Goal: Task Accomplishment & Management: Use online tool/utility

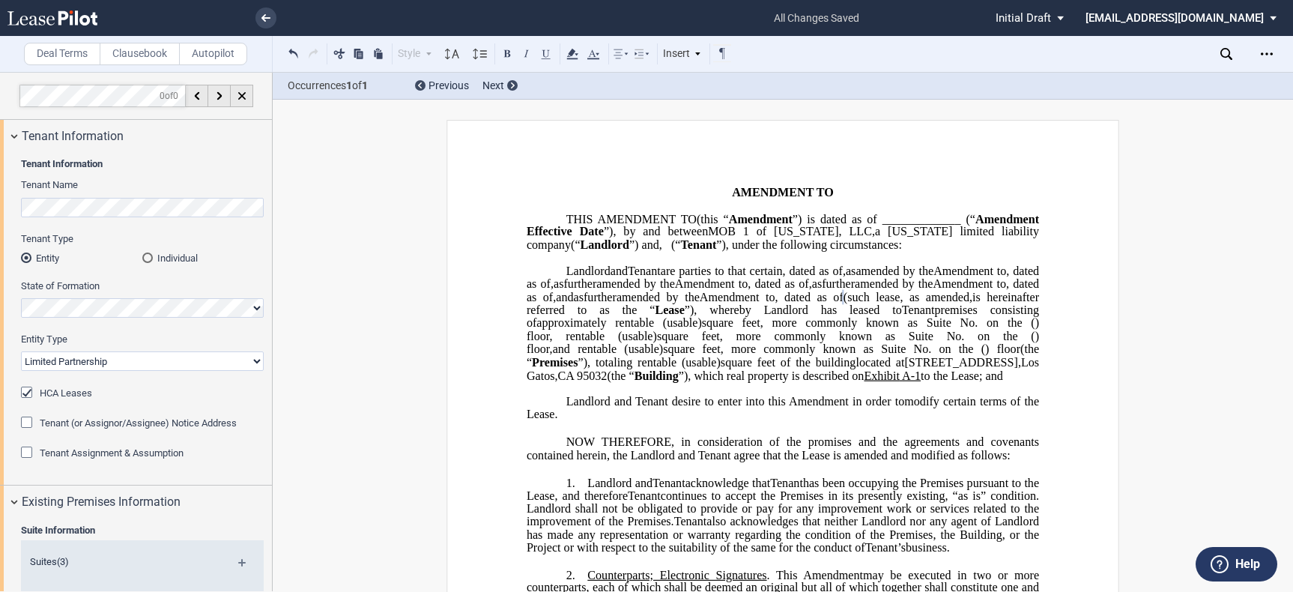
select select "limited partnership"
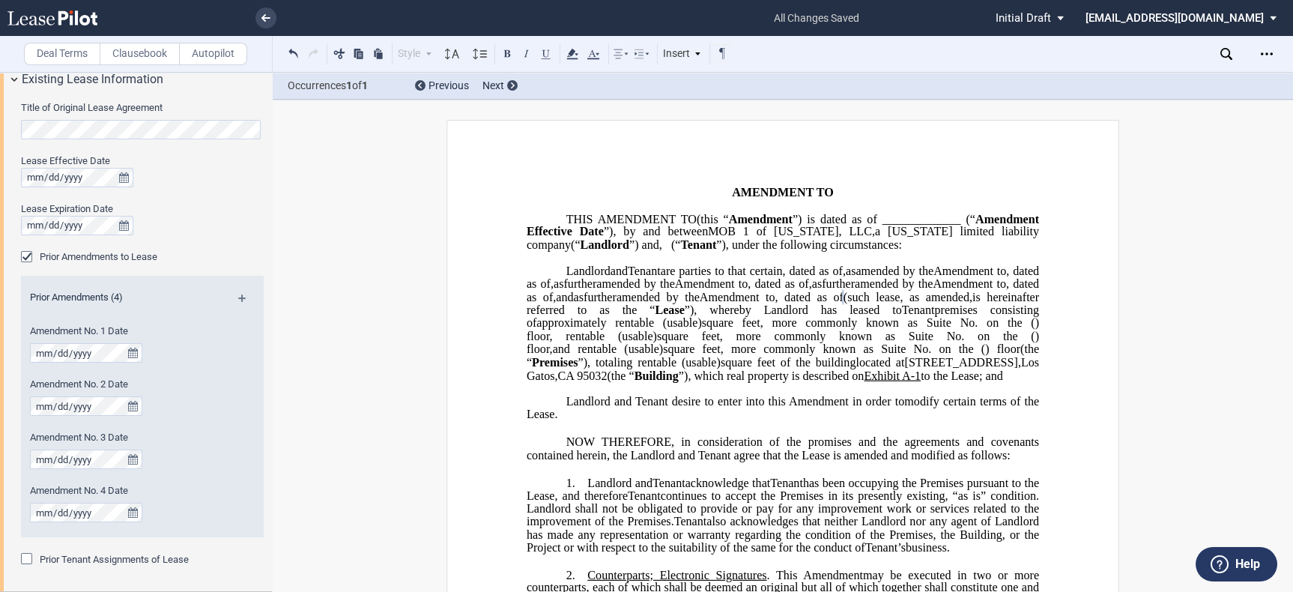
click at [573, 395] on p "﻿" at bounding box center [783, 388] width 512 height 13
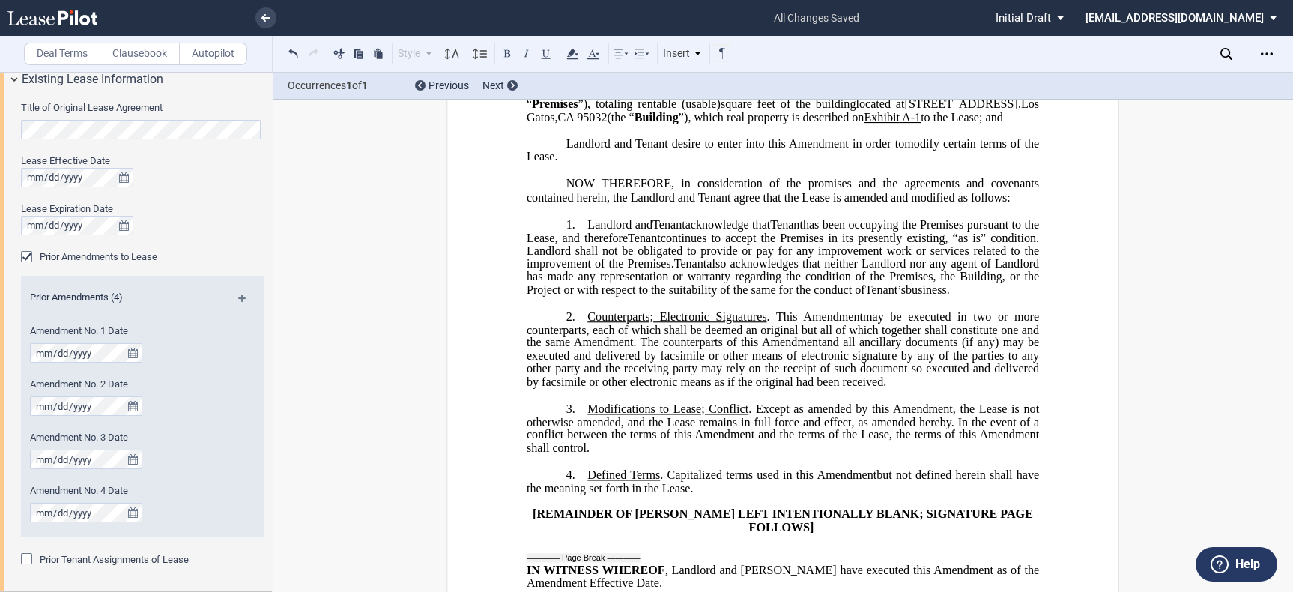
scroll to position [249, 0]
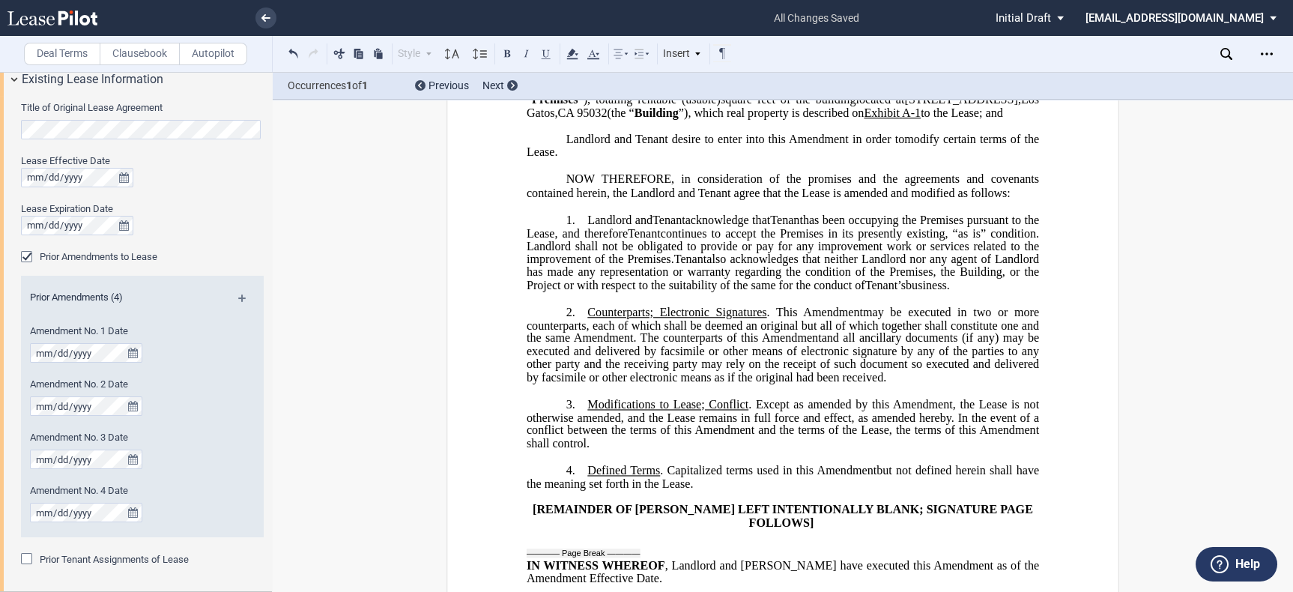
click at [582, 285] on p "1. ﻿ Landlord and Assignee Tenant acknowledge that Assignor Tenant has been occ…" at bounding box center [783, 252] width 512 height 79
drag, startPoint x: 583, startPoint y: 374, endPoint x: 762, endPoint y: 372, distance: 179.1
click at [762, 319] on span "Counterparts; Electronic Signatures . This" at bounding box center [692, 312] width 210 height 13
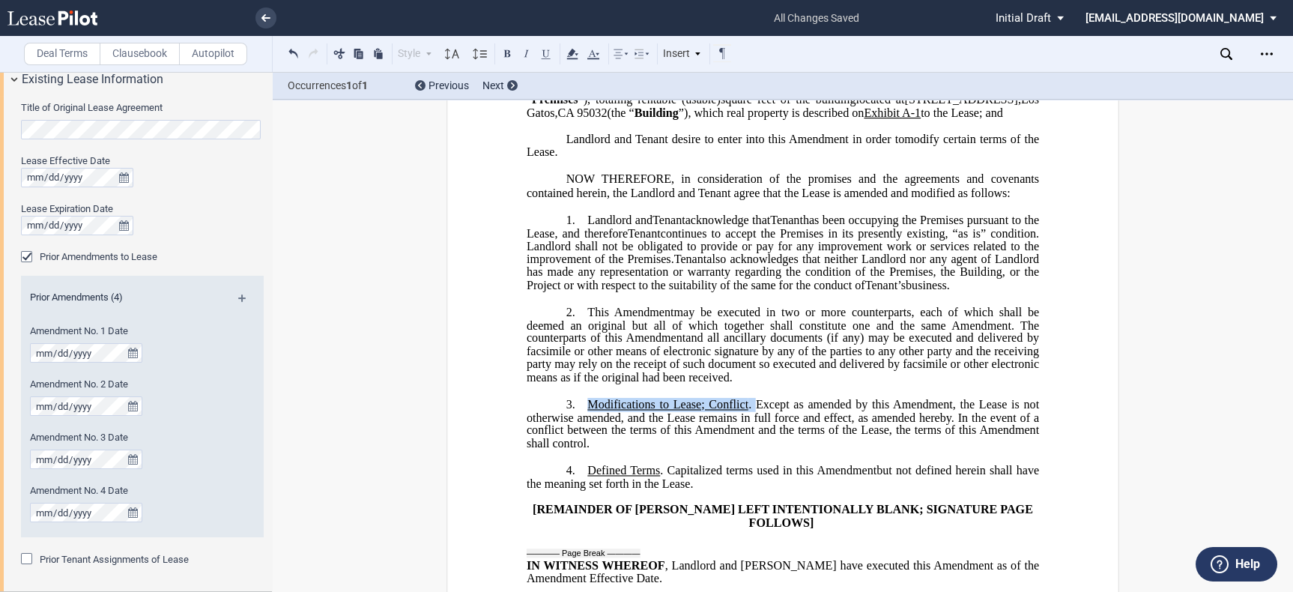
drag, startPoint x: 584, startPoint y: 469, endPoint x: 749, endPoint y: 468, distance: 165.6
click at [749, 411] on span "Modifications to Lease; Conflict . Except as amended by this" at bounding box center [738, 404] width 302 height 13
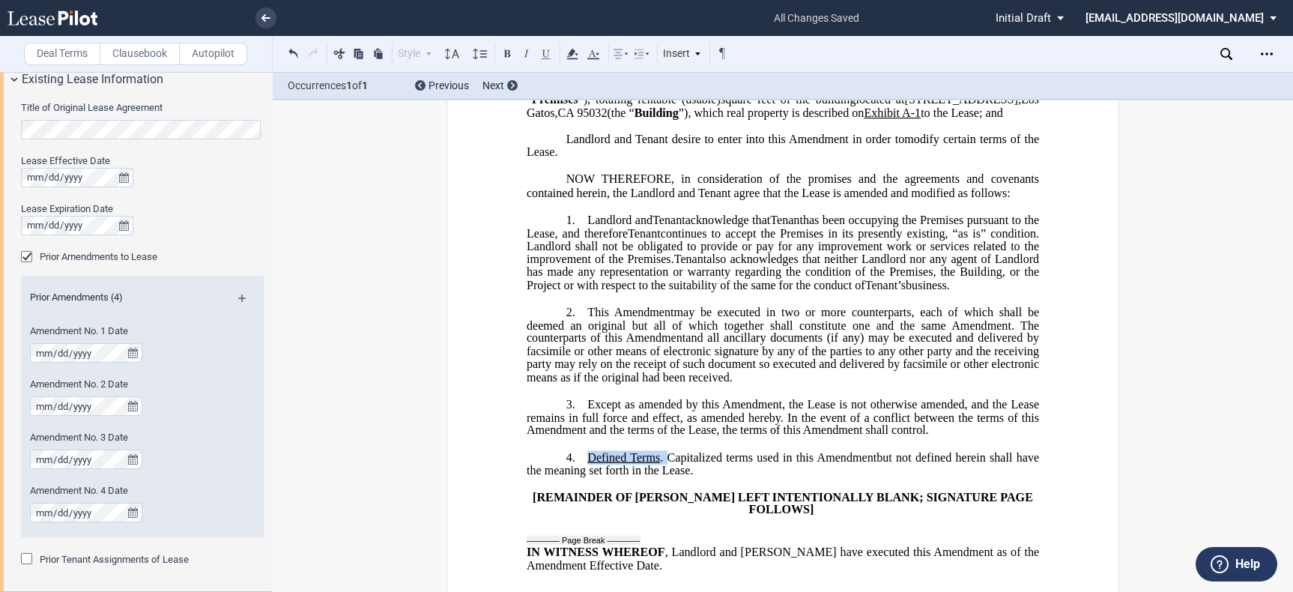
drag, startPoint x: 584, startPoint y: 521, endPoint x: 664, endPoint y: 521, distance: 80.2
click at [664, 464] on span "Defined Terms . Capitalized terms used in this" at bounding box center [700, 456] width 226 height 13
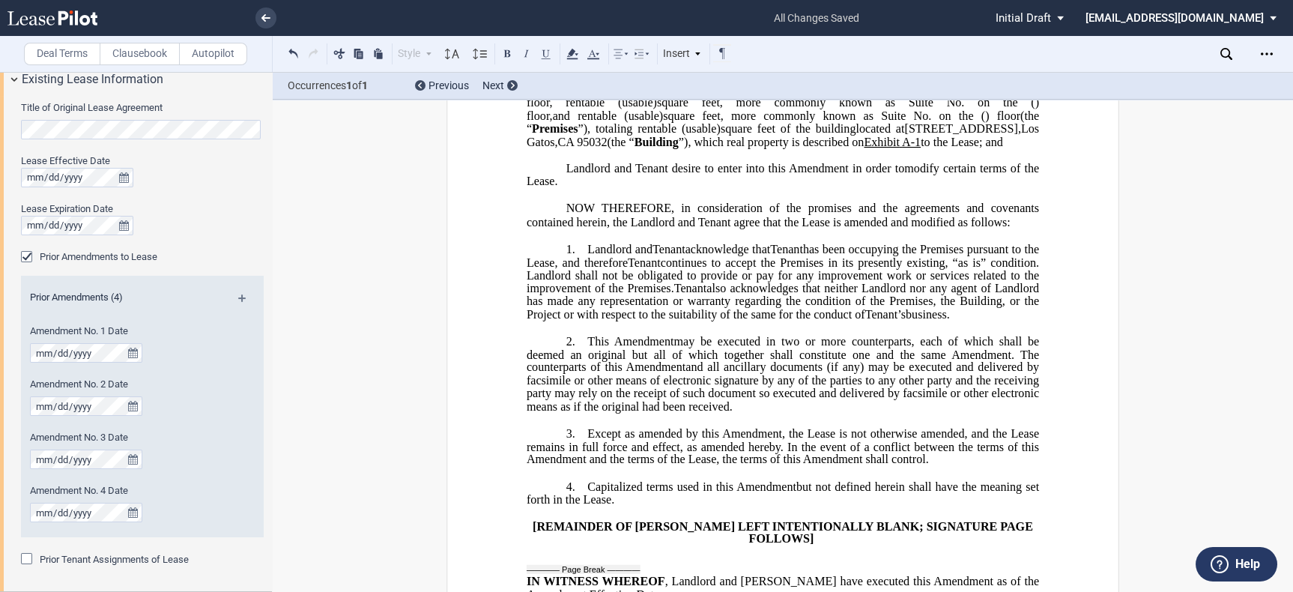
scroll to position [333, 0]
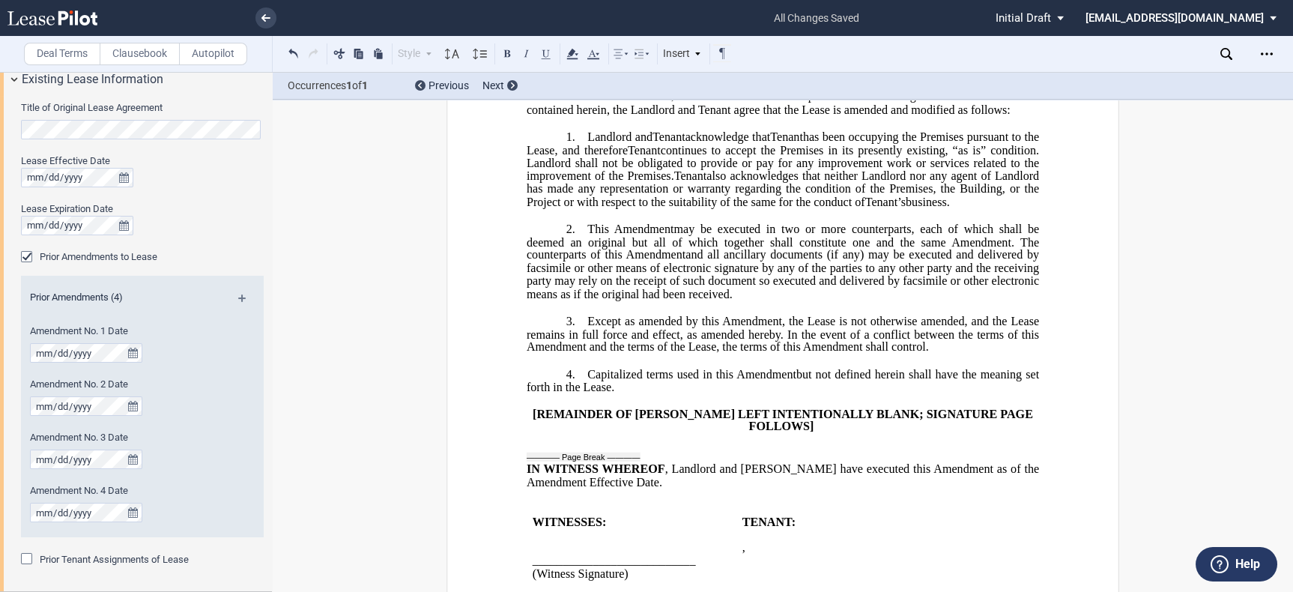
click at [579, 201] on p "1. ﻿ Landlord and Assignee Tenant acknowledge that Assignor Tenant has been occ…" at bounding box center [783, 169] width 512 height 79
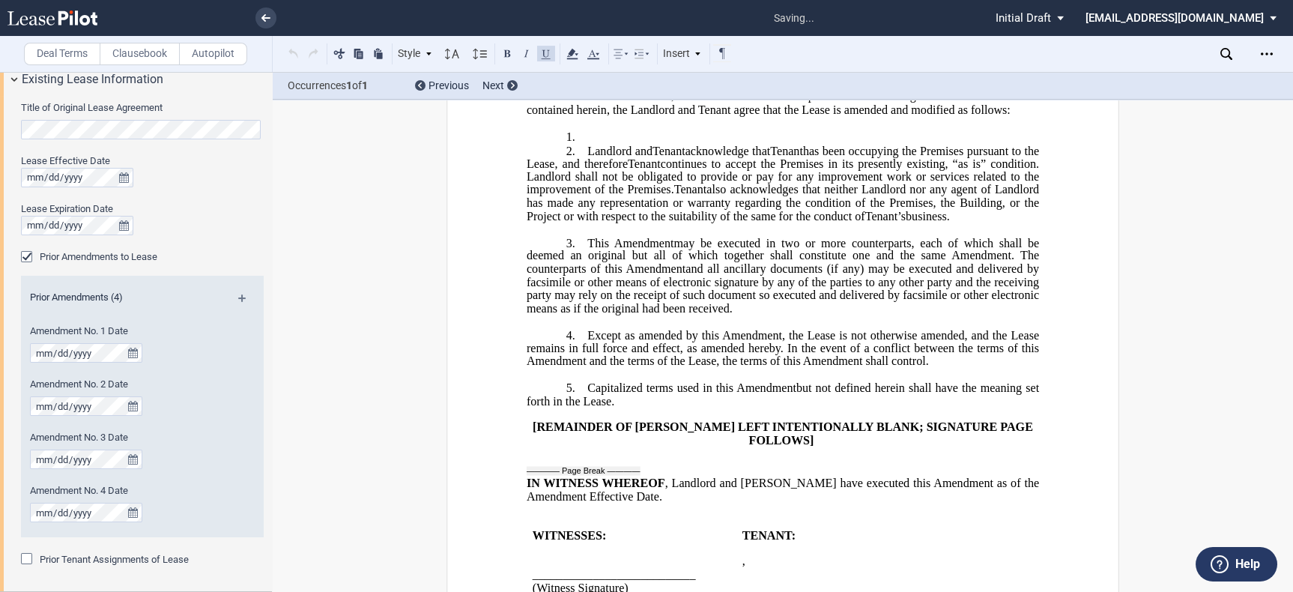
click at [602, 144] on p "1. ﻿" at bounding box center [783, 137] width 512 height 14
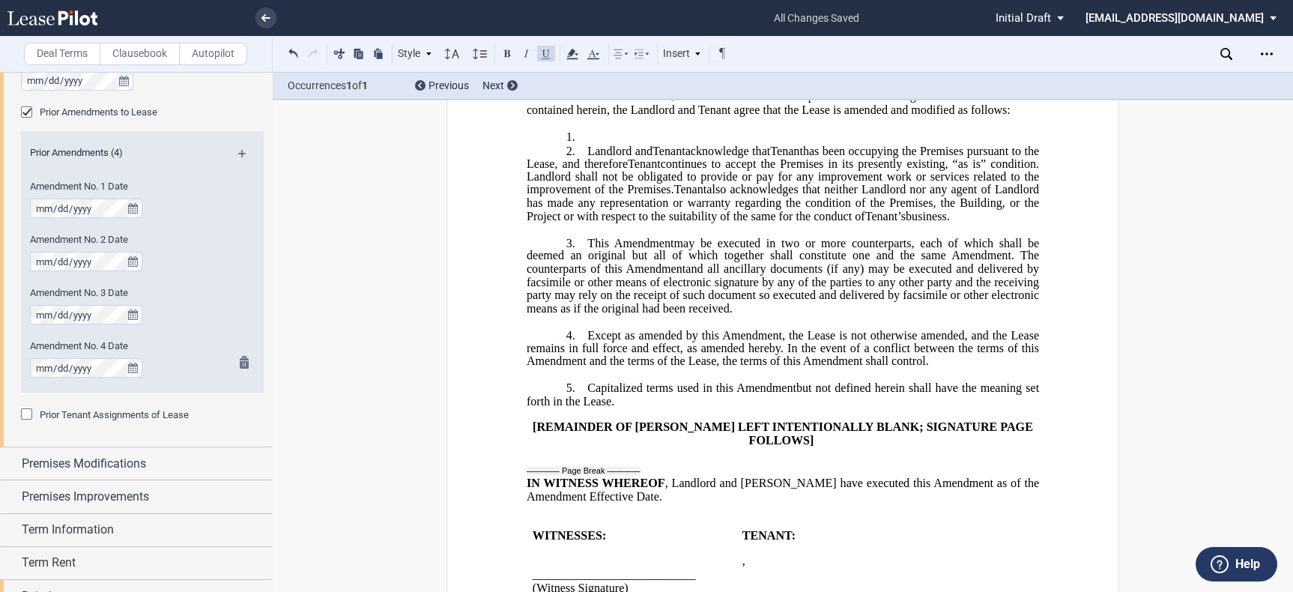
scroll to position [1311, 0]
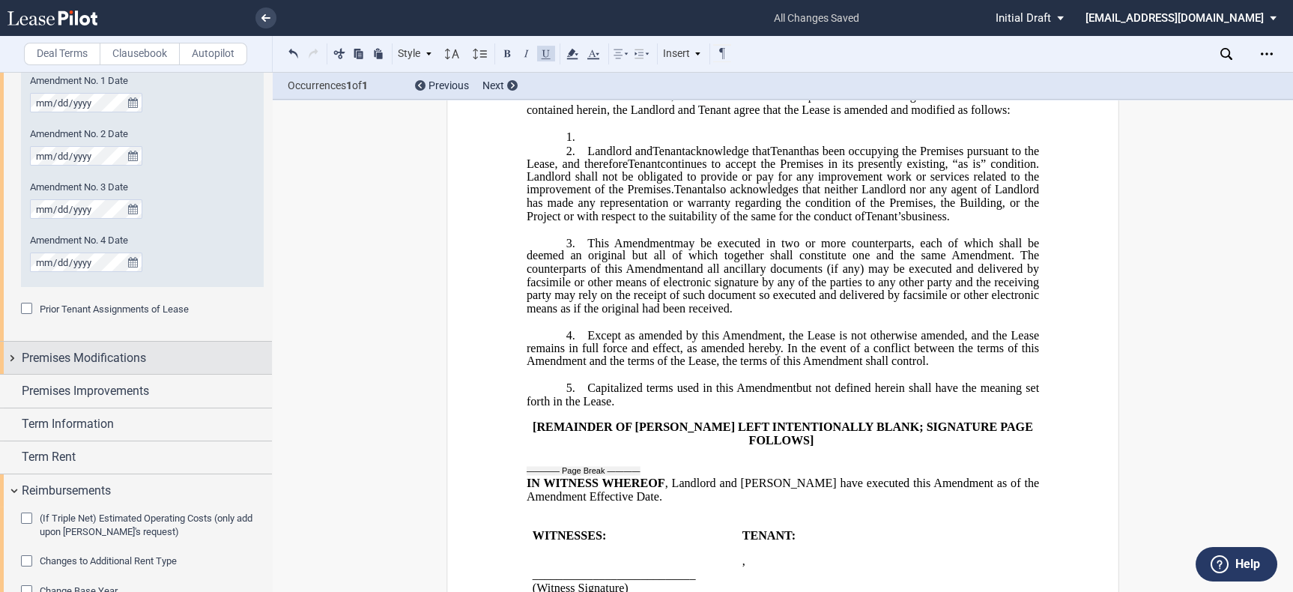
click at [97, 353] on span "Premises Modifications" at bounding box center [84, 358] width 124 height 18
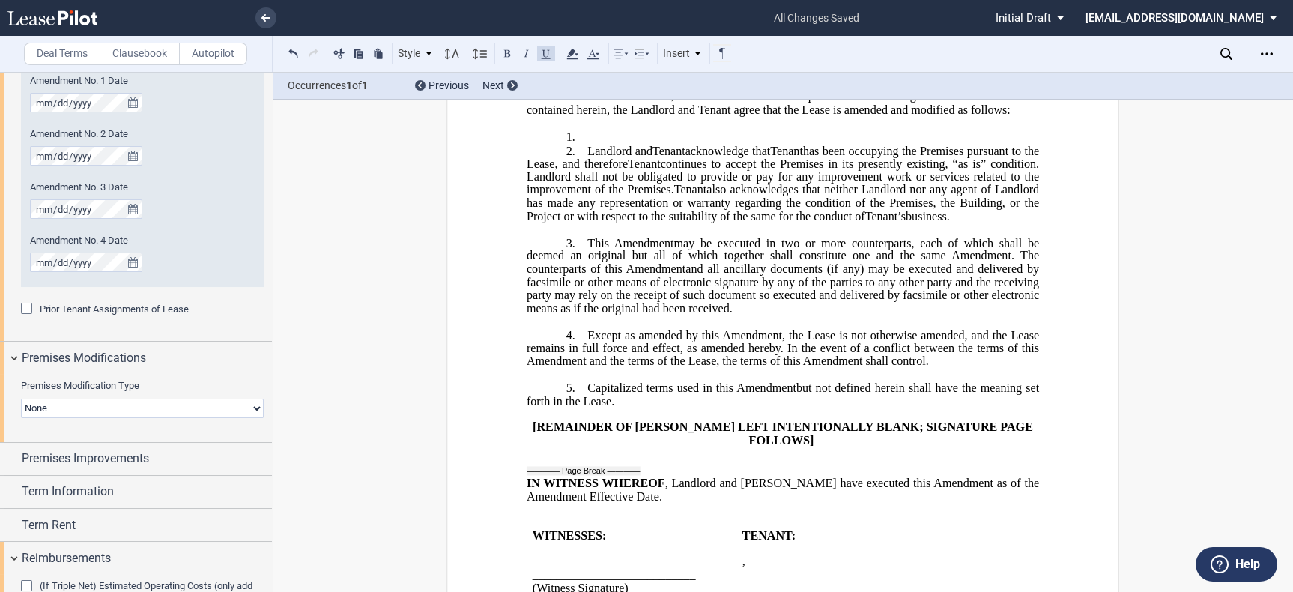
click at [153, 392] on label "Premises Modification Type" at bounding box center [142, 385] width 243 height 13
click at [153, 399] on select "None Expansion Relocation" at bounding box center [142, 408] width 243 height 19
click at [152, 405] on select "None Expansion Relocation" at bounding box center [142, 408] width 243 height 19
click at [152, 406] on select "None Expansion Relocation" at bounding box center [142, 408] width 243 height 19
click at [152, 44] on label "Clausebook" at bounding box center [140, 54] width 80 height 22
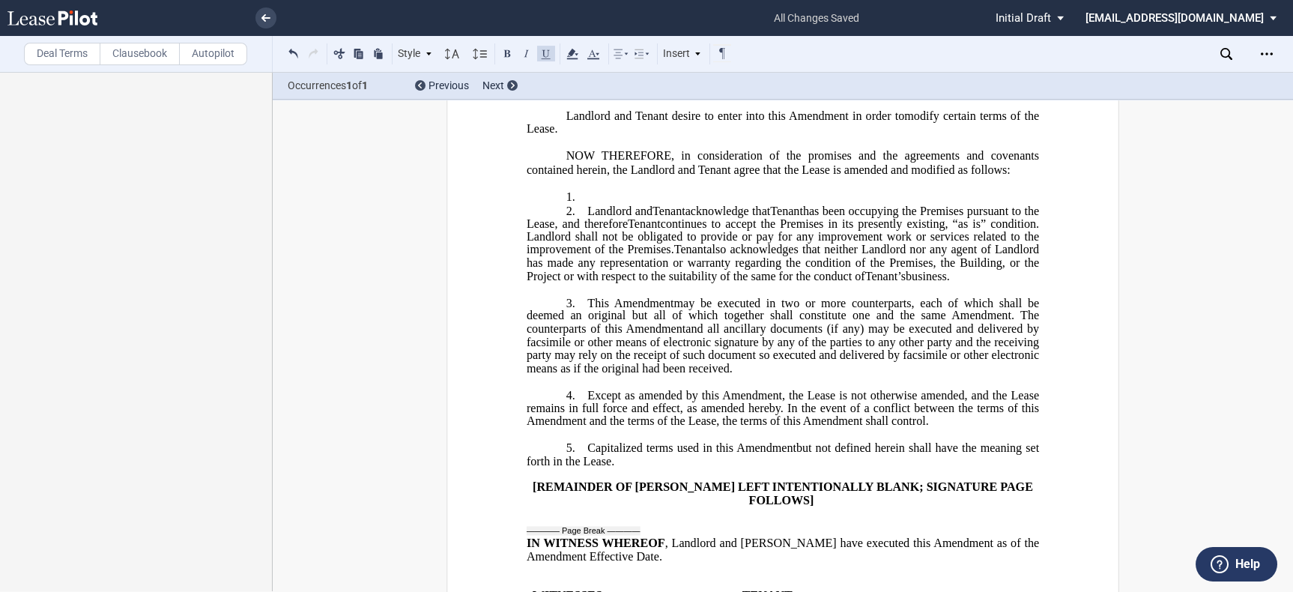
scroll to position [249, 0]
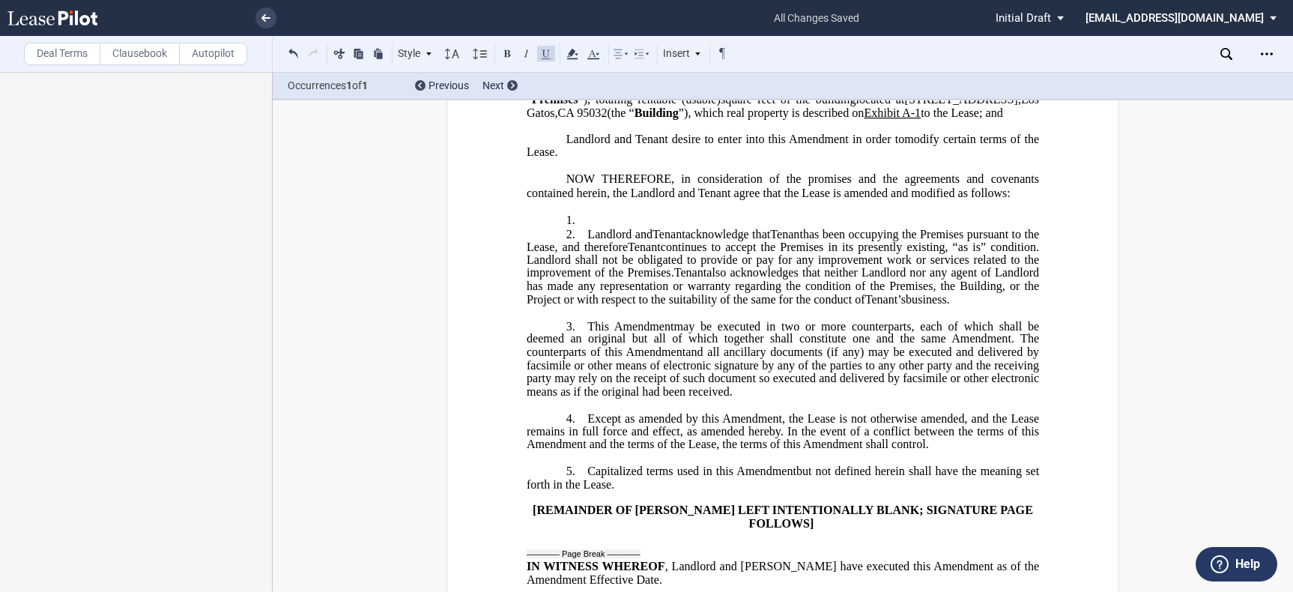
click at [589, 213] on p "﻿" at bounding box center [783, 206] width 512 height 13
click at [589, 227] on p "1. ﻿" at bounding box center [783, 220] width 512 height 14
click at [614, 227] on p "1. ﻿" at bounding box center [783, 220] width 512 height 14
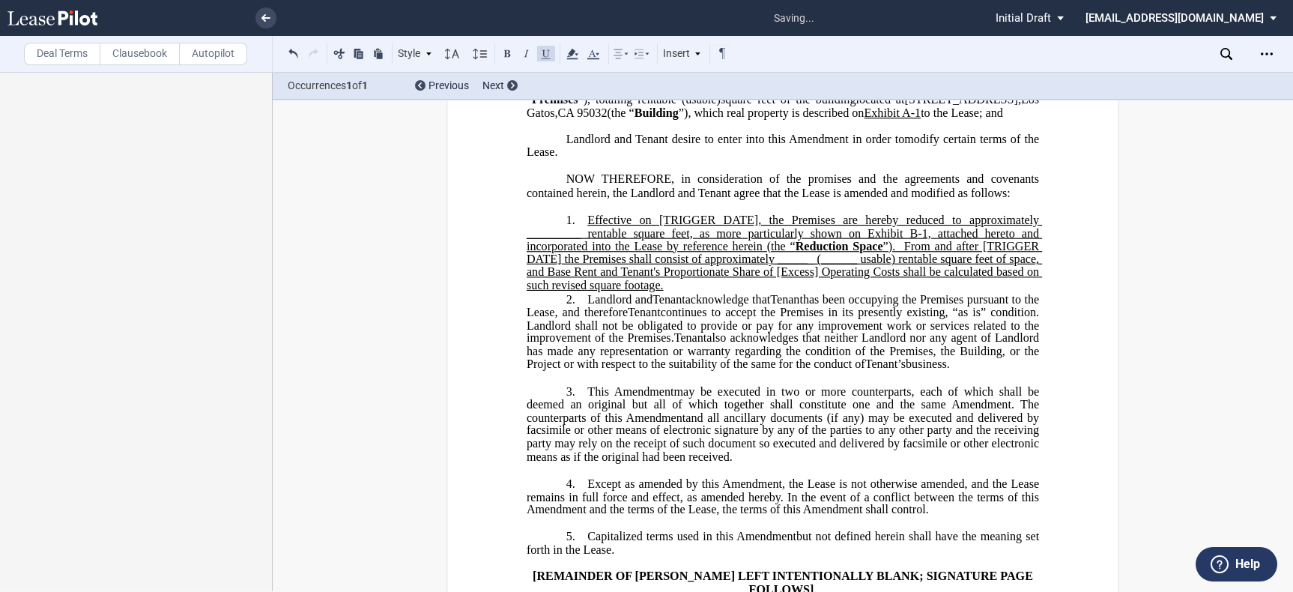
drag, startPoint x: 655, startPoint y: 351, endPoint x: 584, endPoint y: 291, distance: 92.5
click at [584, 291] on p "1. ﻿ Effective on [TRIGGER DATE], the Premises are hereby redu ced to approxima…" at bounding box center [783, 252] width 512 height 79
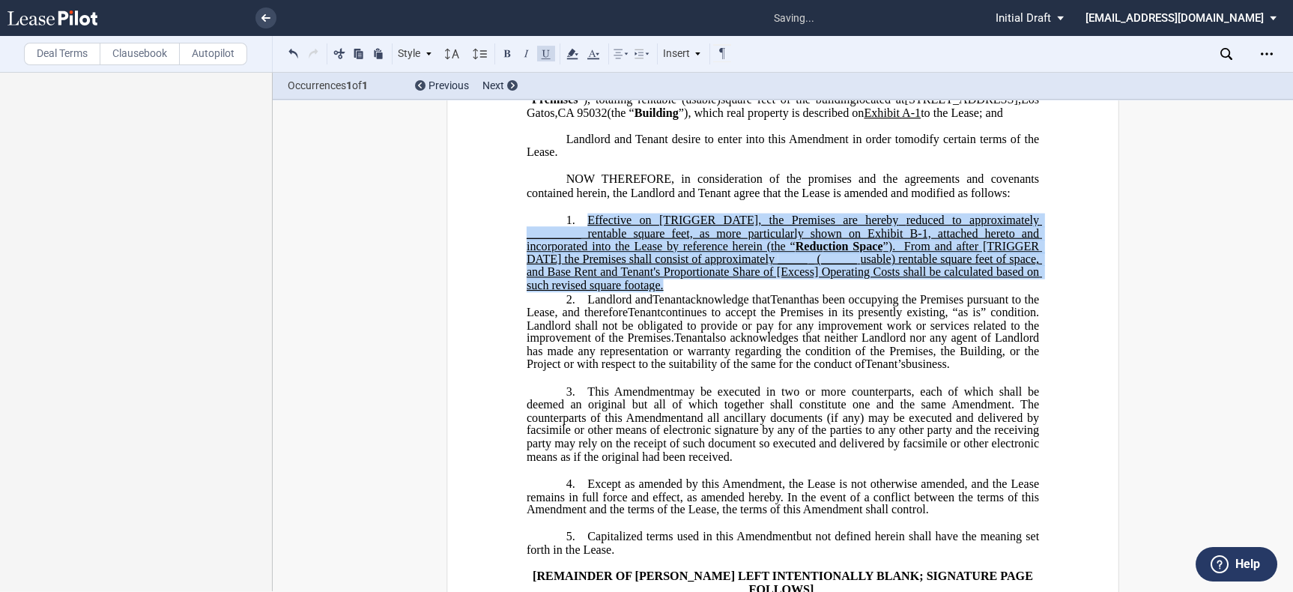
drag, startPoint x: 582, startPoint y: 285, endPoint x: 671, endPoint y: 353, distance: 111.6
click at [671, 292] on p "1. ﻿ Effective on [TRIGGER DATE], the Premises are hereby redu ced to approxima…" at bounding box center [783, 252] width 512 height 79
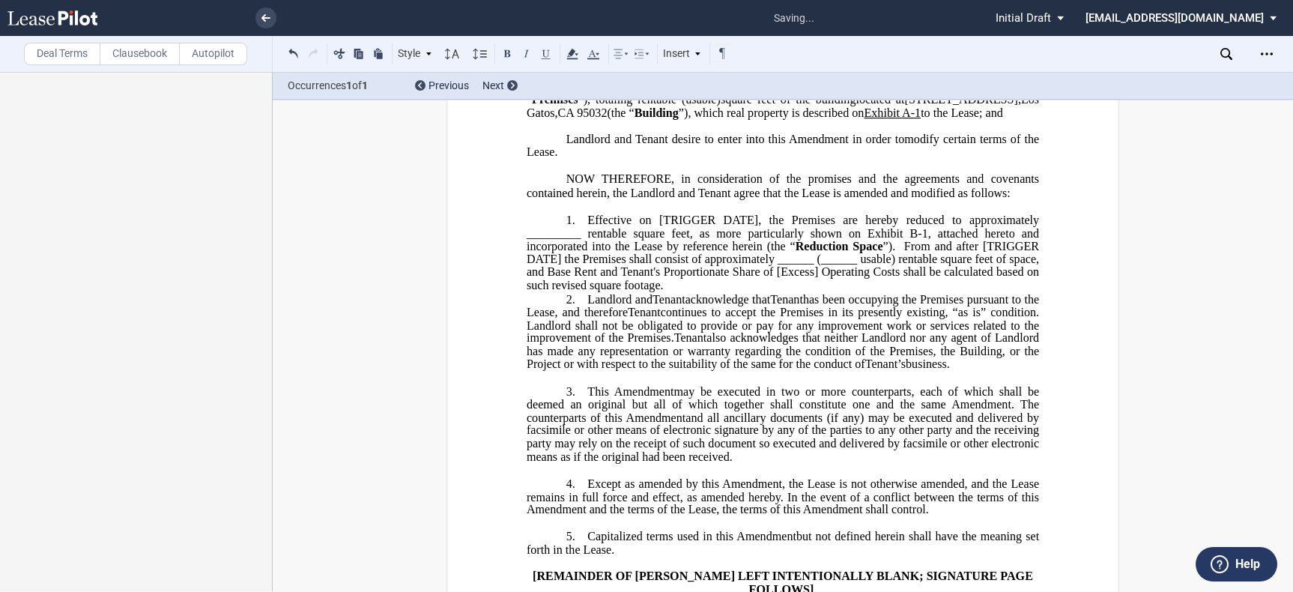
click at [671, 292] on p "1. ﻿ Effective on [TRIGGER DATE], the Premises are hereby redu ced to approxima…" at bounding box center [783, 252] width 512 height 79
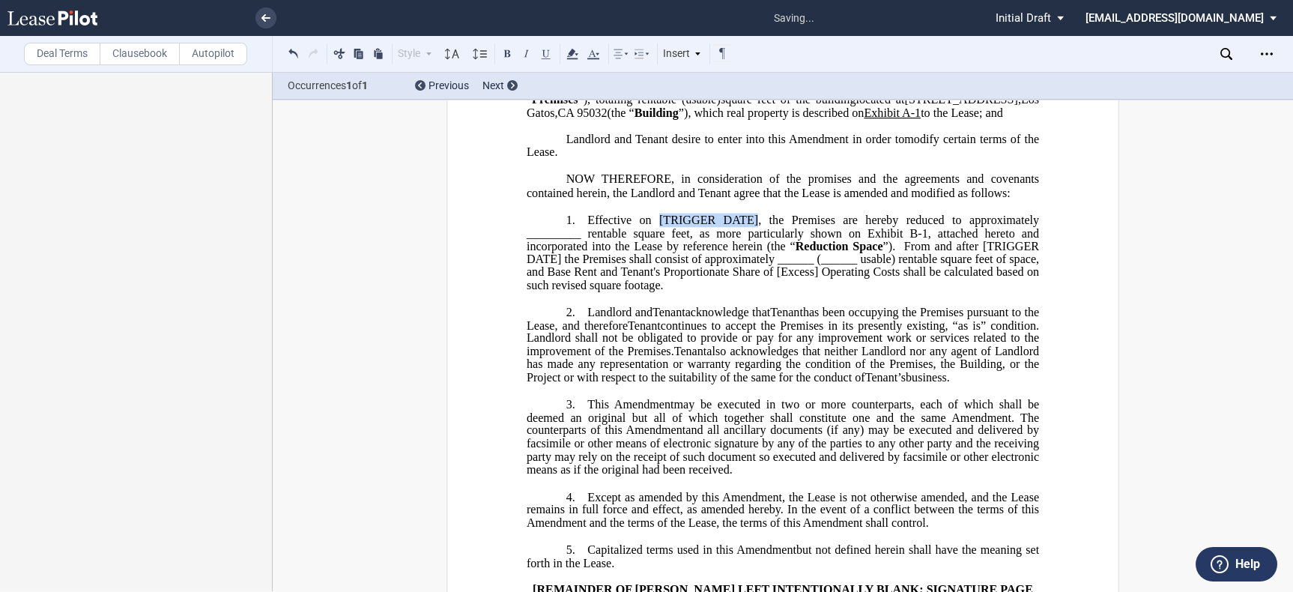
drag, startPoint x: 657, startPoint y: 285, endPoint x: 753, endPoint y: 286, distance: 95.9
click at [753, 226] on span "Effective on [TRIGGER DATE], the Premises are hereby" at bounding box center [742, 219] width 311 height 13
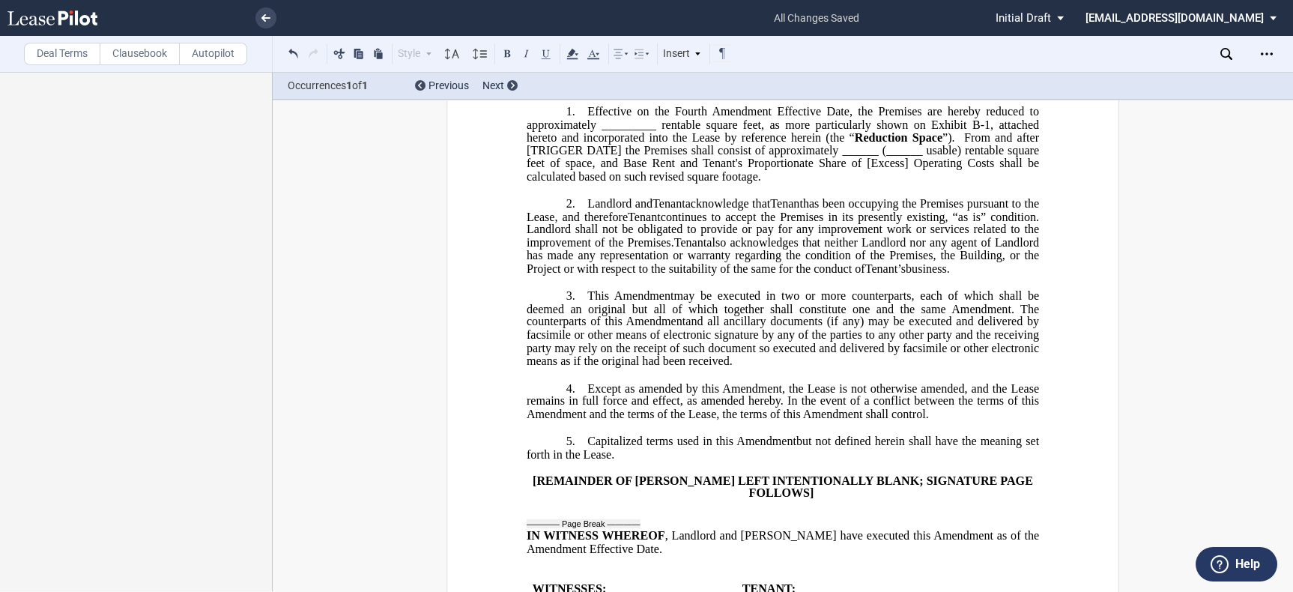
scroll to position [333, 0]
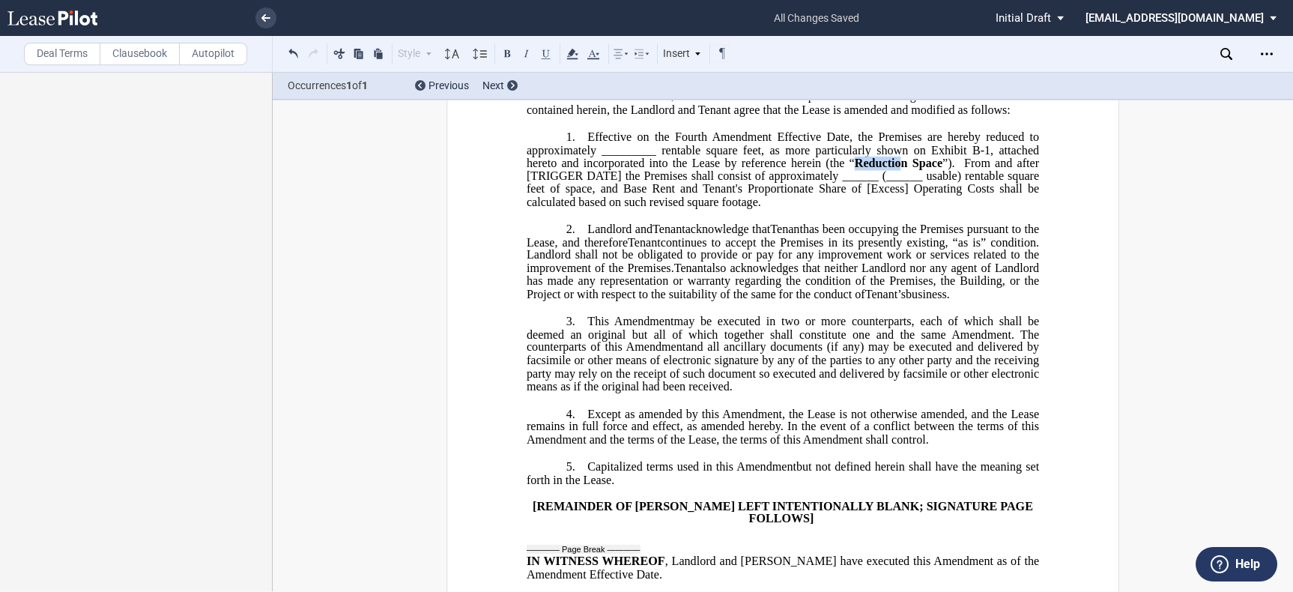
drag, startPoint x: 853, startPoint y: 232, endPoint x: 898, endPoint y: 231, distance: 45.0
click at [898, 169] on span "Redu ction Space" at bounding box center [899, 162] width 88 height 13
click at [771, 169] on span "ced to approximately _________ rentable square feet, as more particularly shown…" at bounding box center [784, 149] width 515 height 39
drag, startPoint x: 701, startPoint y: 203, endPoint x: 680, endPoint y: 202, distance: 21.8
click at [680, 143] on span "Effective on the Fourth Amendment Effective Date, the Premises are hereby" at bounding box center [783, 136] width 393 height 13
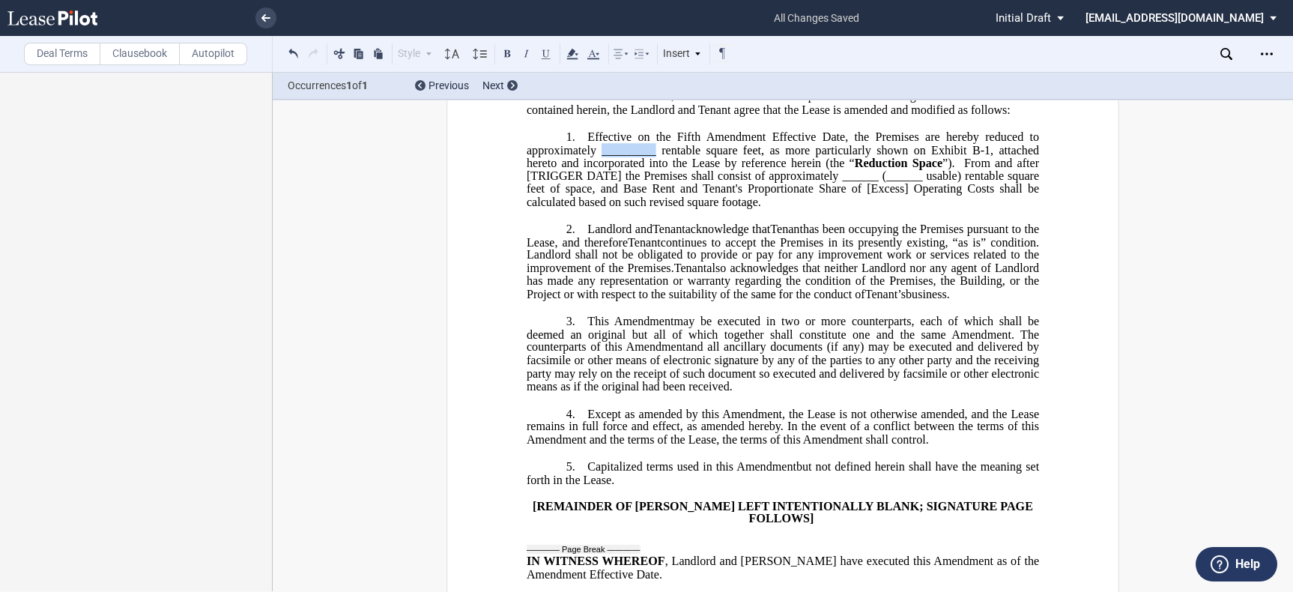
drag, startPoint x: 596, startPoint y: 214, endPoint x: 652, endPoint y: 212, distance: 56.2
click at [652, 169] on span "ced to approximately _________ rentable square feet, as more particularly shown…" at bounding box center [784, 149] width 515 height 39
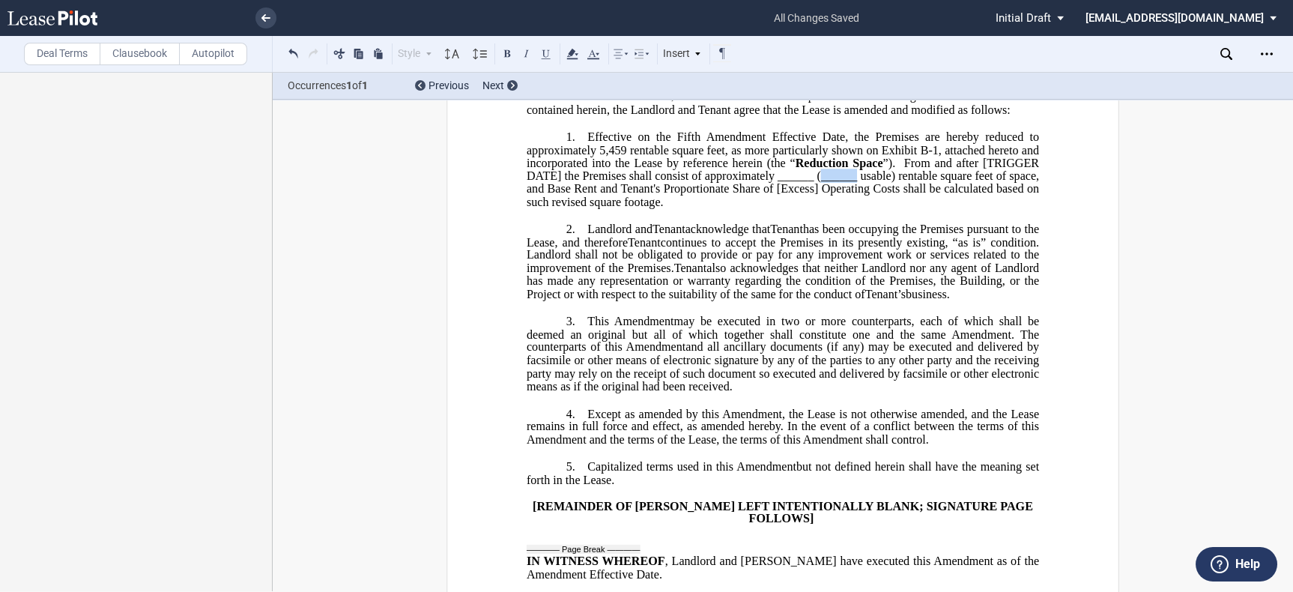
drag, startPoint x: 816, startPoint y: 241, endPoint x: 854, endPoint y: 237, distance: 38.4
click at [854, 208] on span "Effective on the Fifth Amendment Effective Date, the Premises are hereby redu c…" at bounding box center [784, 169] width 515 height 79
click at [627, 169] on span "ced to approximately 5,459 rentable square feet, as more particularly shown on …" at bounding box center [784, 149] width 515 height 39
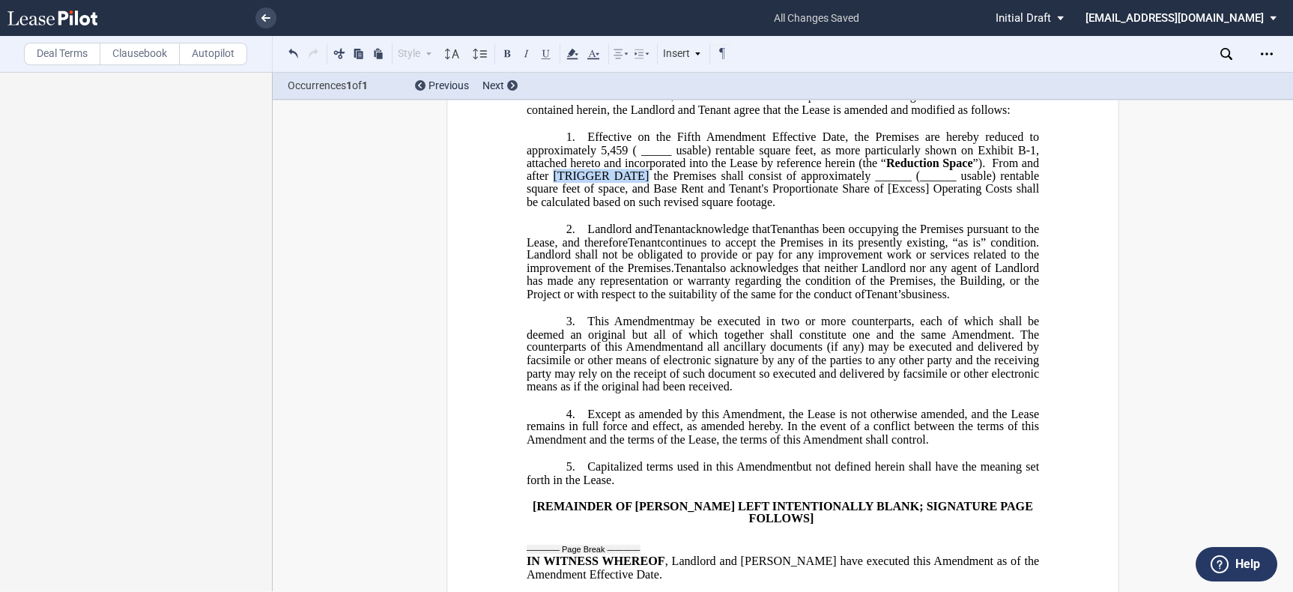
drag, startPoint x: 549, startPoint y: 241, endPoint x: 643, endPoint y: 241, distance: 93.7
click at [643, 182] on span "”). From and after [TRIGGER DATE] the Premises shall consist of approximately ­…" at bounding box center [784, 169] width 515 height 26
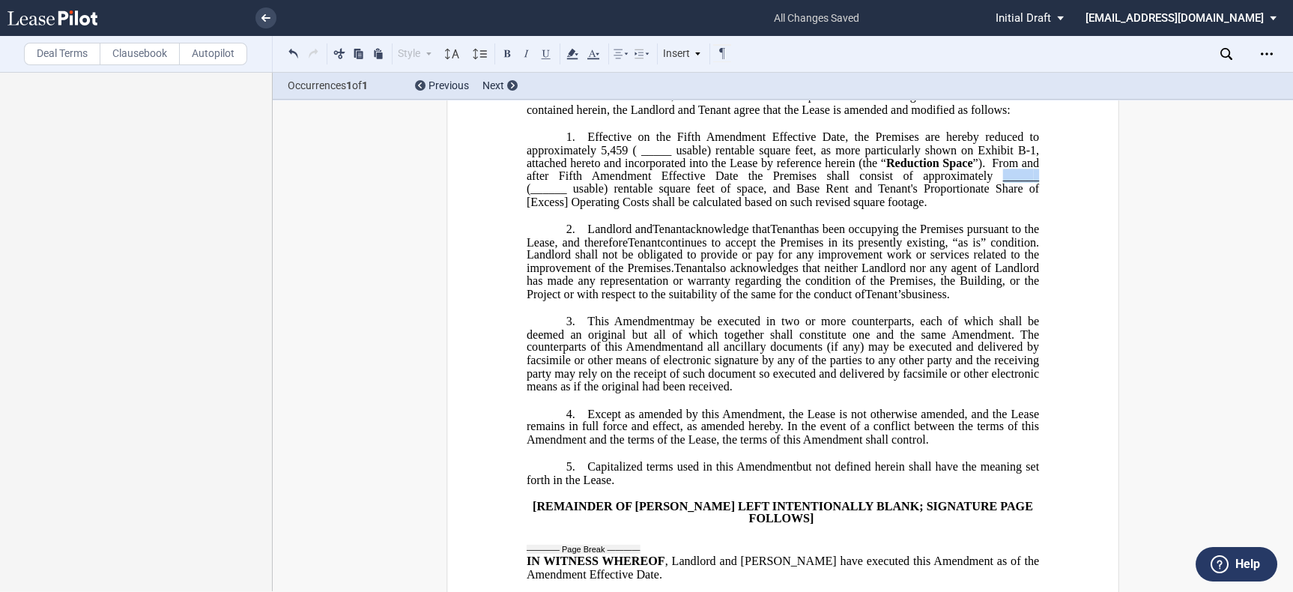
drag, startPoint x: 1002, startPoint y: 241, endPoint x: 1035, endPoint y: 239, distance: 32.3
click at [1035, 208] on span "Effective on the Fifth Amendment Effective Date, the Premises are hereby redu c…" at bounding box center [784, 169] width 515 height 79
click at [945, 208] on span "usable) rentable square feet of space, and Base Rent and Tenant's Proportionate…" at bounding box center [784, 188] width 515 height 39
click at [981, 208] on span "usable) rentable square feet of space, and Base Rent and Tenant's Proportionate…" at bounding box center [784, 188] width 515 height 39
click at [921, 208] on span "usable) rentable square feet of space, and Base Rent and Tenant's Proportionate…" at bounding box center [784, 188] width 515 height 39
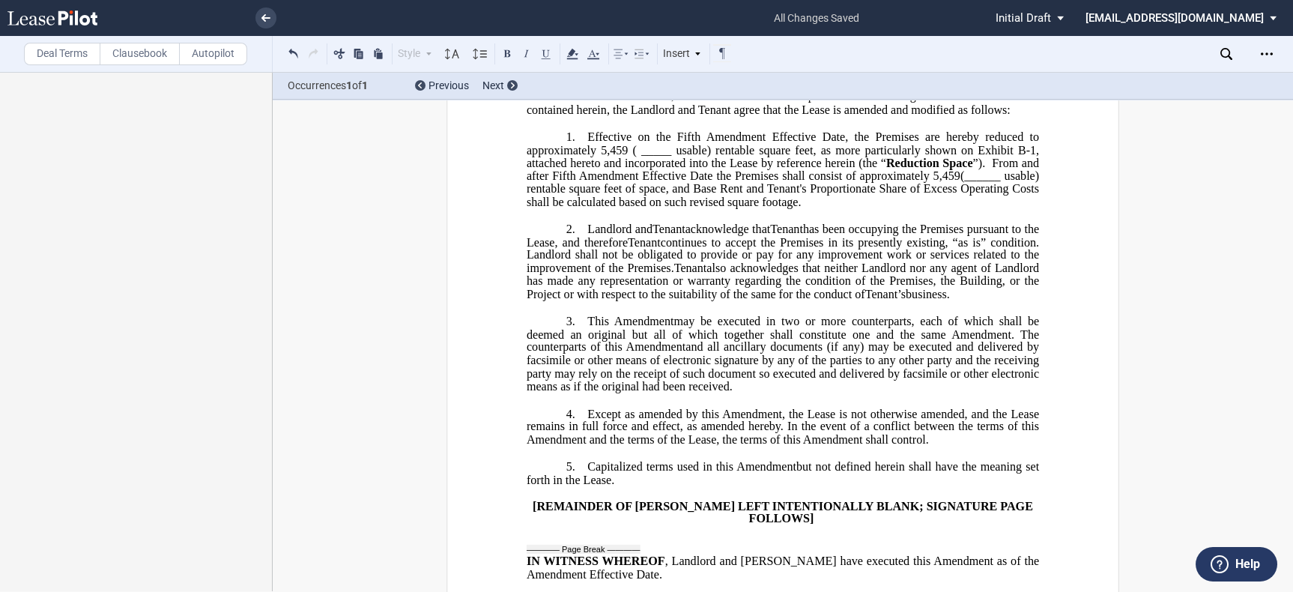
click at [776, 208] on span "usable) rentable square feet of space, and Base Rent and Tenant's Proportionate…" at bounding box center [784, 188] width 515 height 39
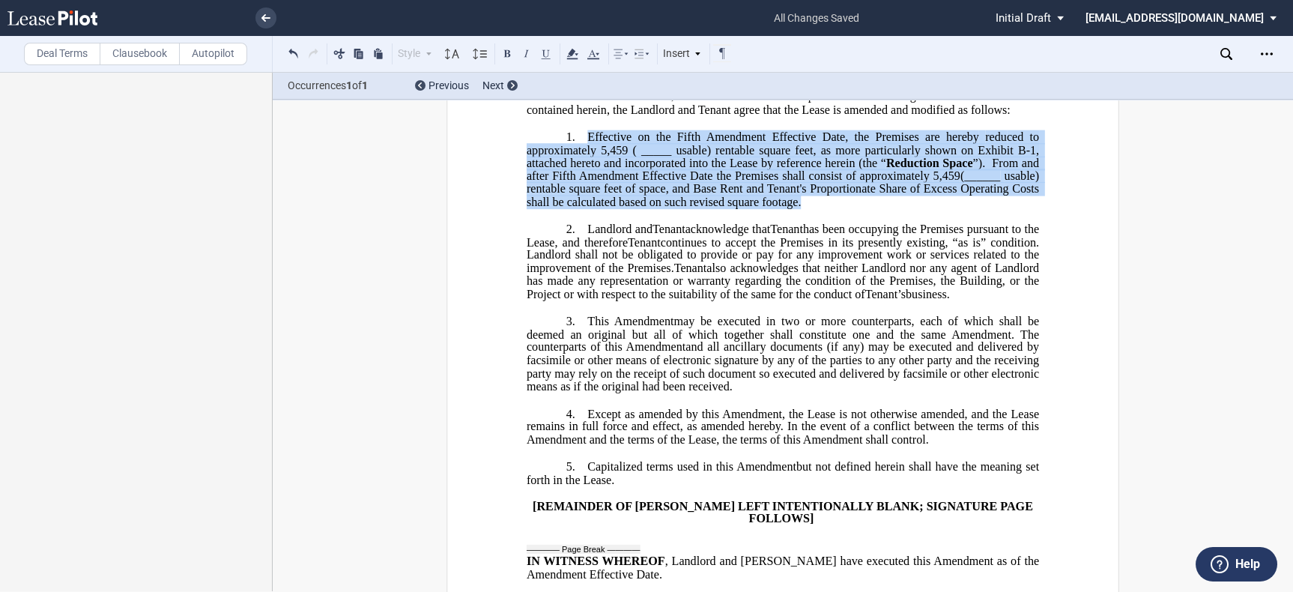
drag, startPoint x: 808, startPoint y: 267, endPoint x: 583, endPoint y: 202, distance: 234.0
click at [583, 202] on p "1. ﻿ Effective on the Fifth Amendment Effective Date, the Premises are hereby r…" at bounding box center [783, 169] width 512 height 79
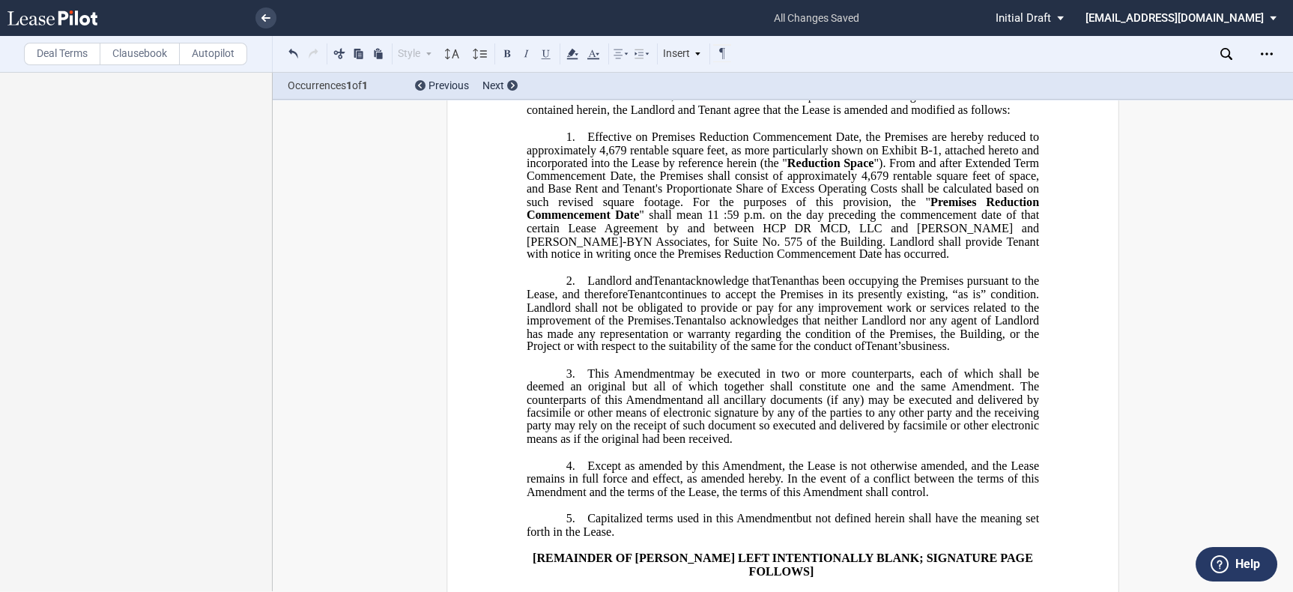
click at [560, 261] on span "" shall mean 11 :59 p.m. on the day preceding the commencement date of that cer…" at bounding box center [784, 234] width 515 height 52
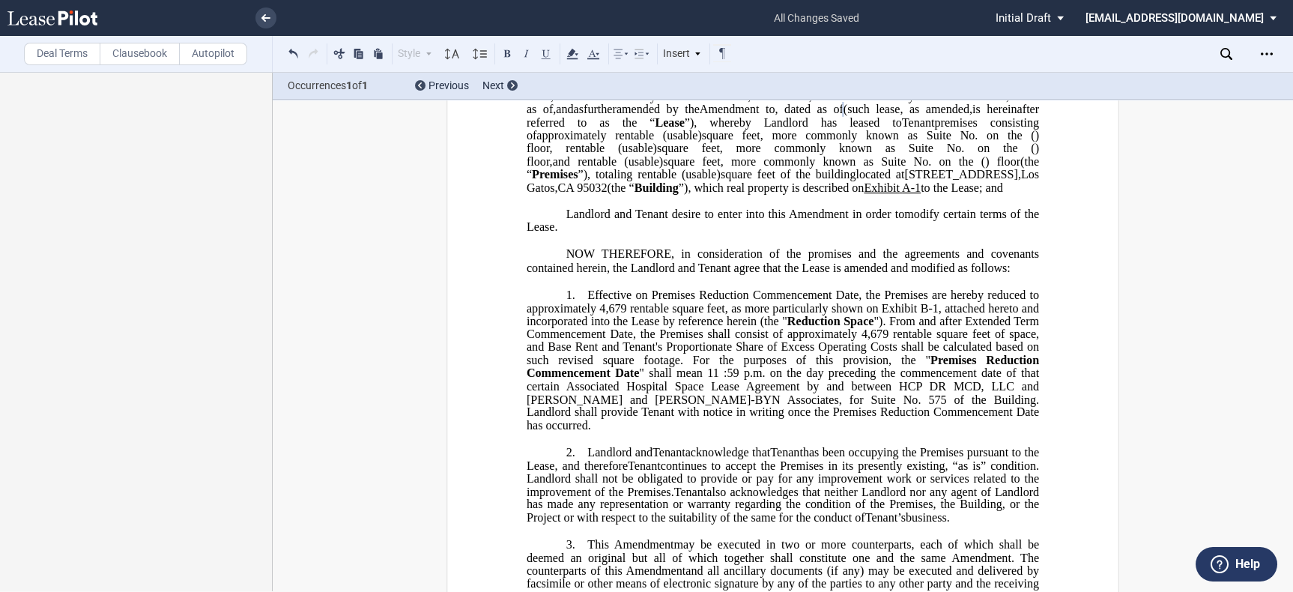
scroll to position [83, 0]
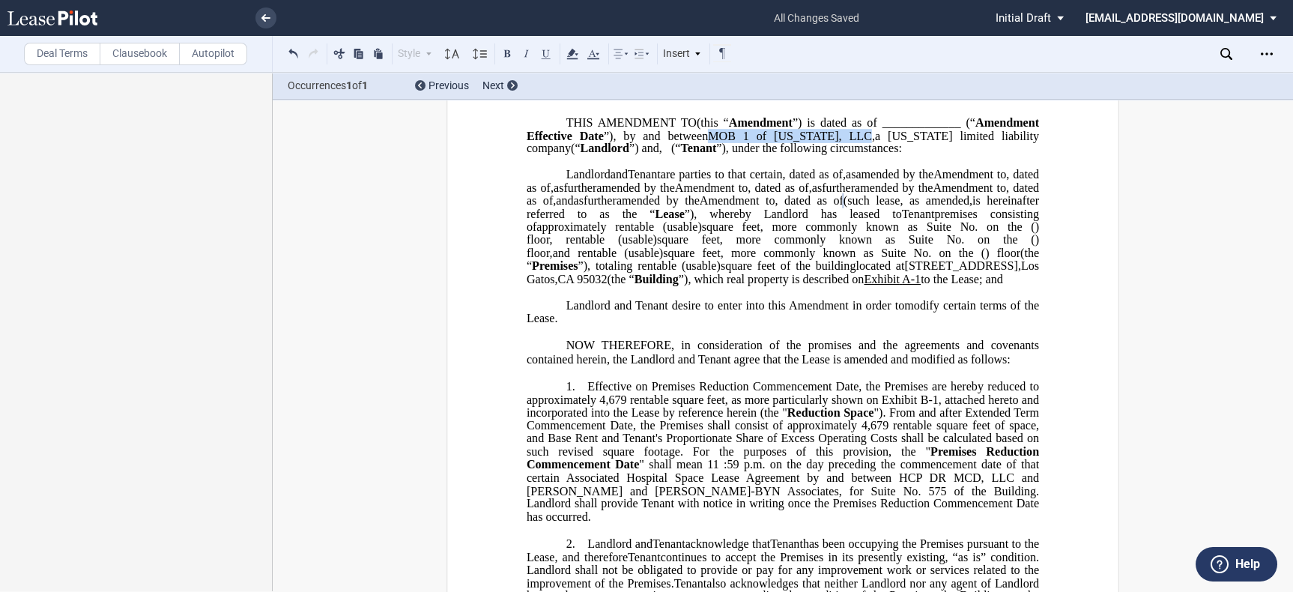
drag, startPoint x: 517, startPoint y: 146, endPoint x: 658, endPoint y: 148, distance: 140.9
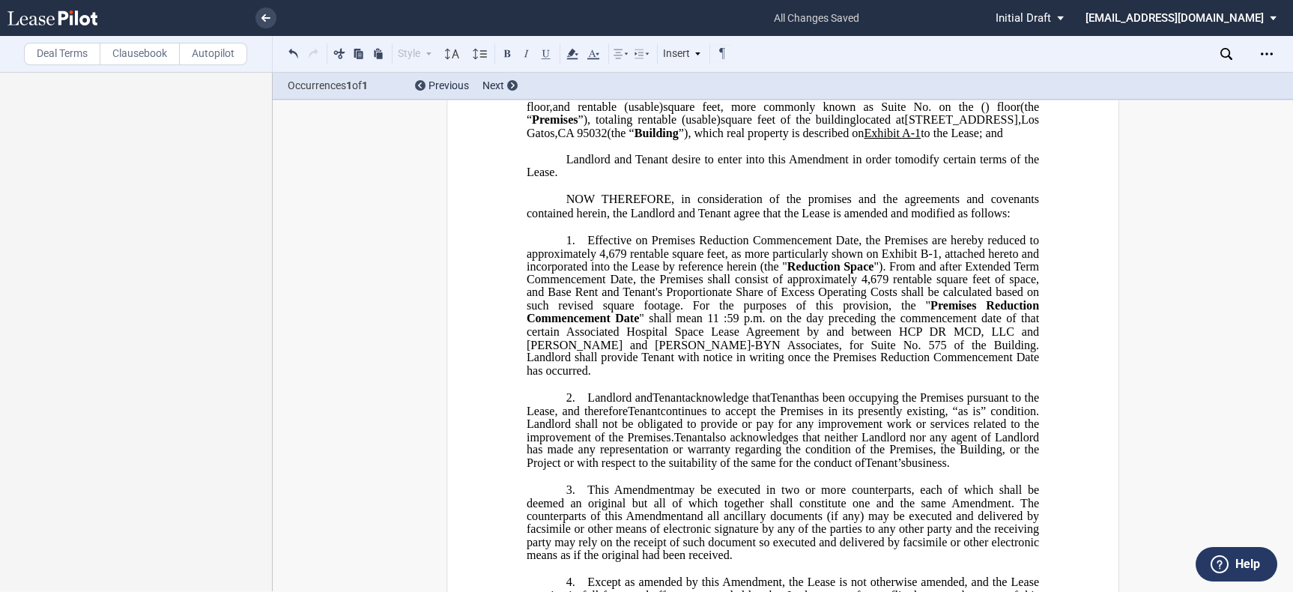
scroll to position [333, 0]
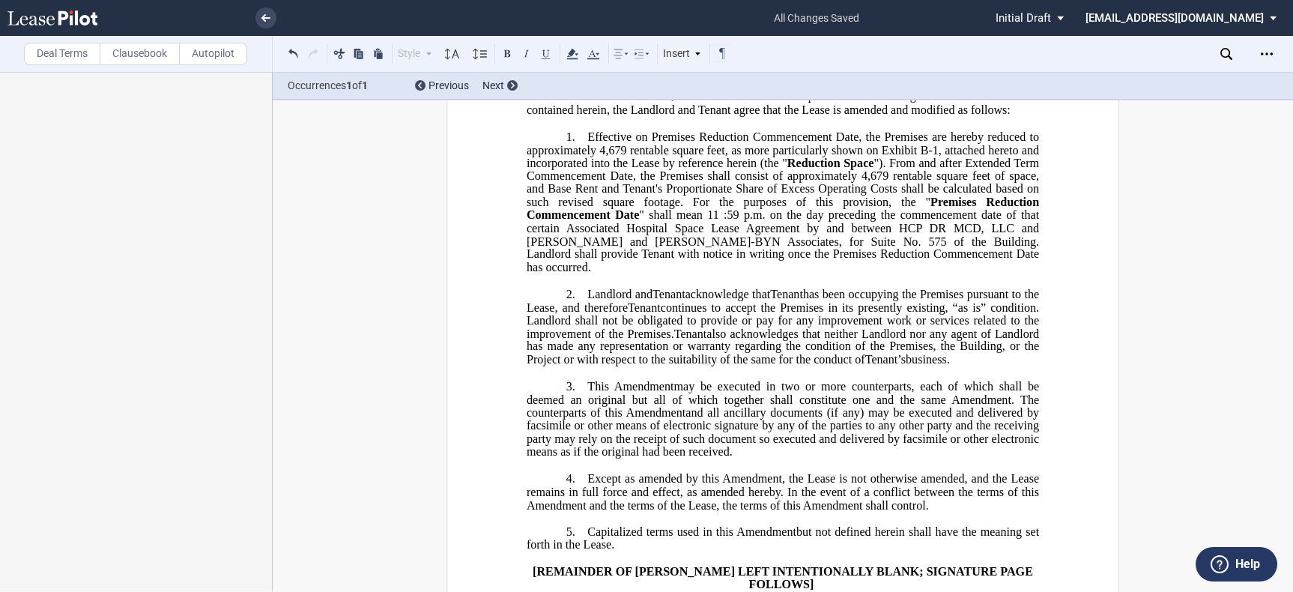
click at [937, 273] on span "" shall mean 11 :59 p.m. on the day preceding the commencement date of that cer…" at bounding box center [784, 240] width 515 height 65
click at [719, 273] on span "" shall mean 11 :59 p.m. on the day preceding the commencement date of that cer…" at bounding box center [784, 240] width 515 height 65
drag, startPoint x: 868, startPoint y: 294, endPoint x: 972, endPoint y: 290, distance: 104.2
click at [972, 273] on span "" shall mean 11:59 p.m. on the day preceding the commencement date of that cert…" at bounding box center [784, 240] width 515 height 65
drag, startPoint x: 590, startPoint y: 306, endPoint x: 731, endPoint y: 307, distance: 140.9
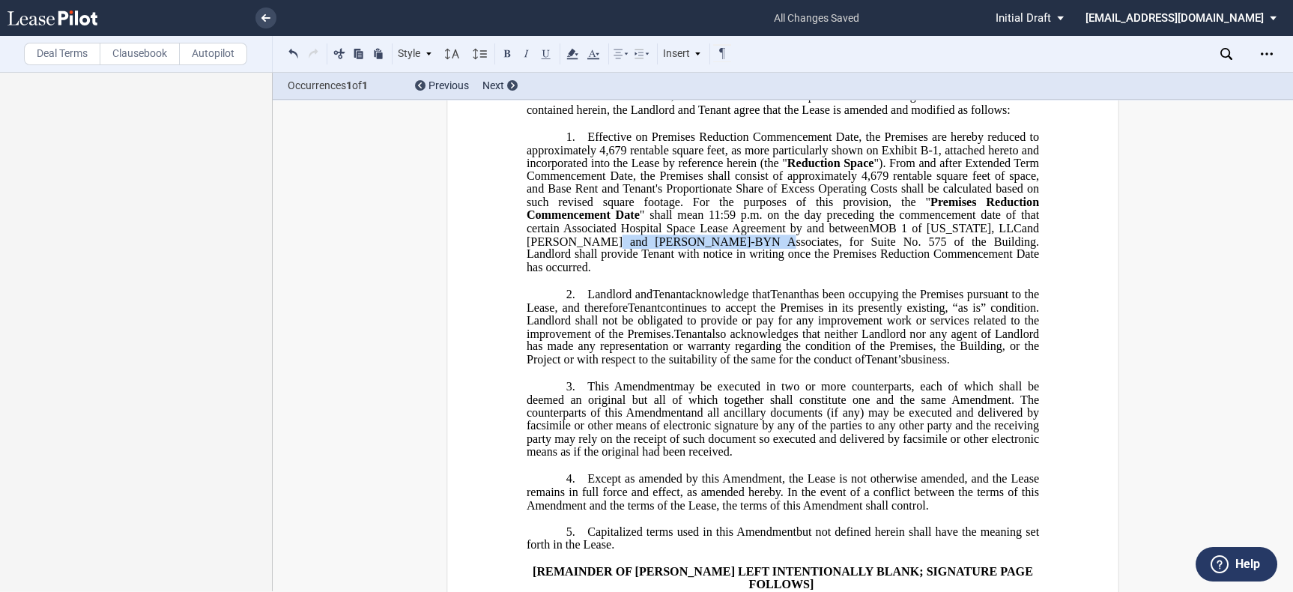
click at [731, 273] on span "" shall mean 11:59 p.m. on the day preceding the commencement date of that cert…" at bounding box center [784, 240] width 515 height 65
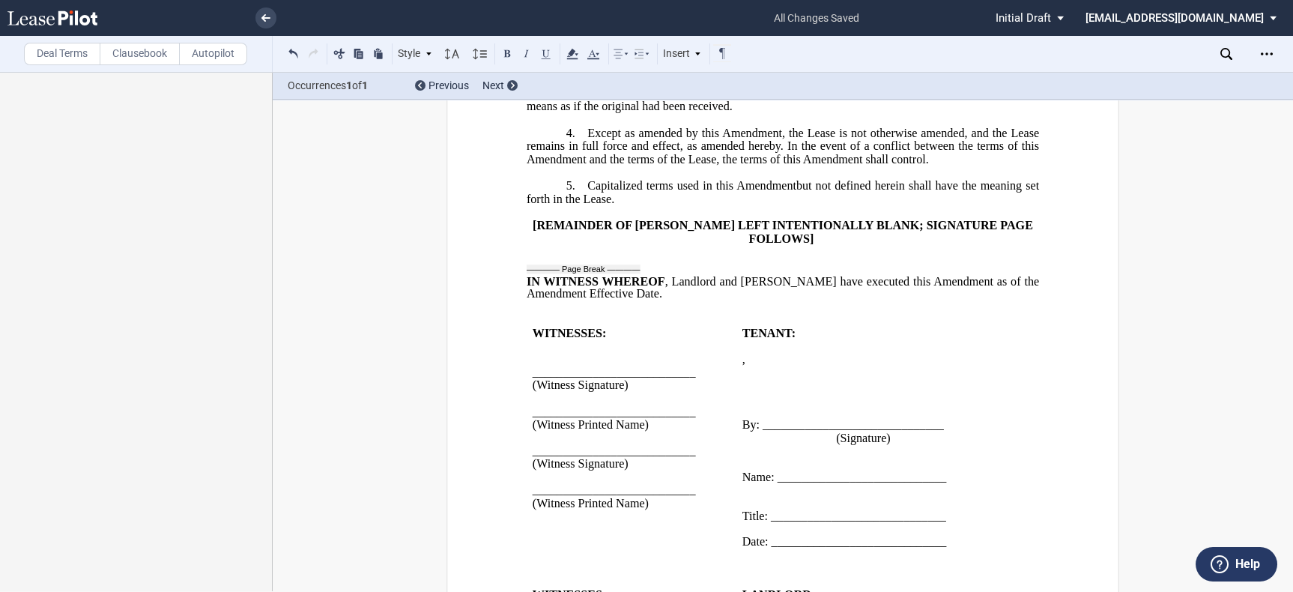
scroll to position [416, 0]
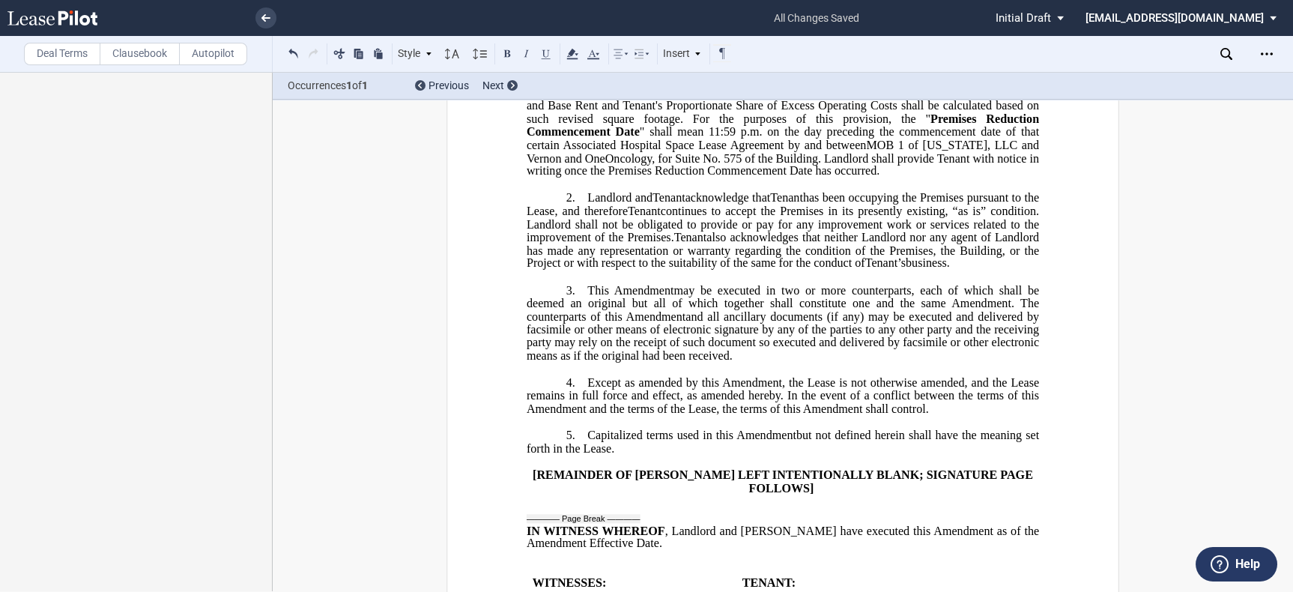
drag, startPoint x: 674, startPoint y: 280, endPoint x: 669, endPoint y: 270, distance: 11.4
click at [661, 218] on span "Tenant" at bounding box center [644, 211] width 33 height 13
click at [805, 270] on span "also acknowledges that neither Landlord nor any agent of Landlord has made any …" at bounding box center [784, 250] width 515 height 39
drag, startPoint x: 584, startPoint y: 220, endPoint x: 647, endPoint y: 219, distance: 63.7
click at [647, 178] on span "" shall mean 11:59 p.m. on the day preceding the commencement date of that cert…" at bounding box center [784, 151] width 515 height 52
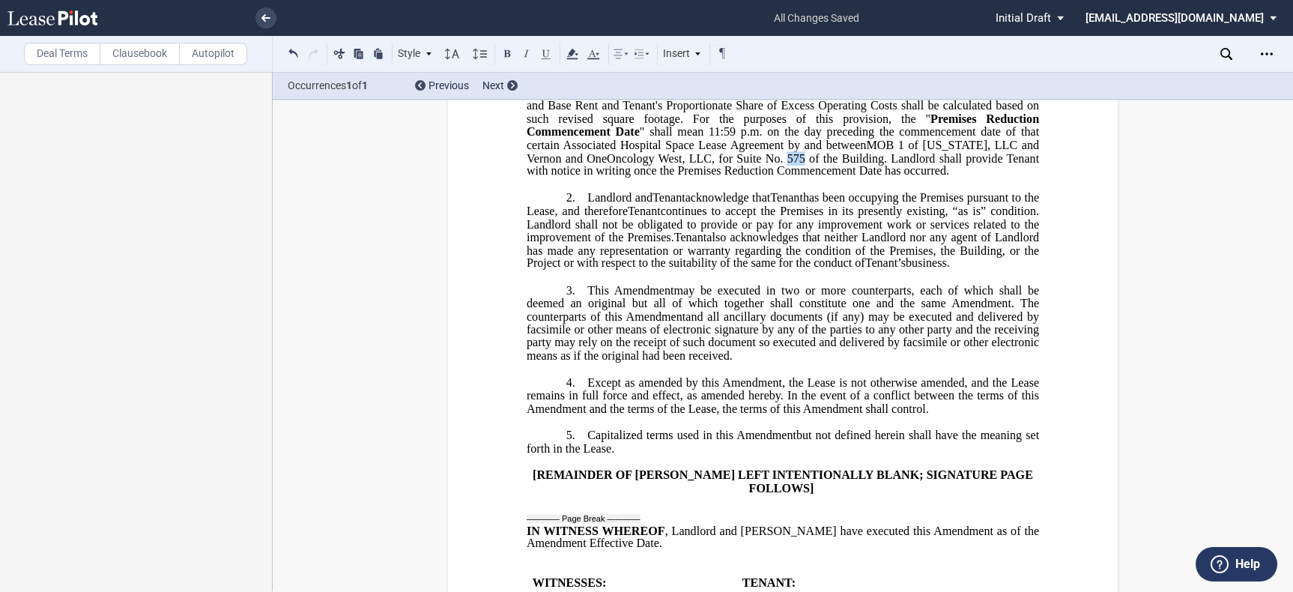
drag, startPoint x: 785, startPoint y: 223, endPoint x: 802, endPoint y: 222, distance: 16.5
click at [802, 178] on span "" shall mean 11:59 p.m. on the day preceding the commencement date of that cert…" at bounding box center [784, 151] width 515 height 52
click at [757, 178] on span "" shall mean 11:59 p.m. on the day preceding the commencement date of that cert…" at bounding box center [784, 151] width 515 height 52
drag, startPoint x: 563, startPoint y: 211, endPoint x: 729, endPoint y: 214, distance: 166.4
click at [729, 178] on span "" shall mean 11:59 p.m. on the day preceding the commencement date of that cert…" at bounding box center [784, 151] width 515 height 52
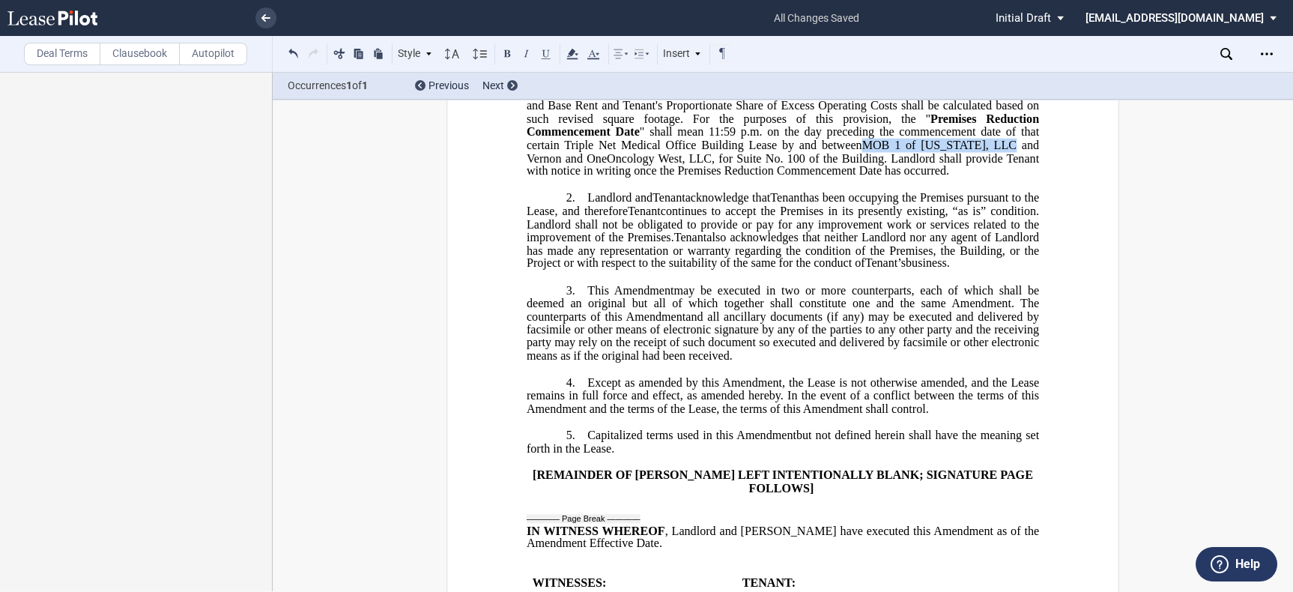
drag, startPoint x: 845, startPoint y: 208, endPoint x: 975, endPoint y: 207, distance: 130.4
click at [975, 178] on span "" shall mean 11:59 p.m. on the day preceding the commencement date of that cert…" at bounding box center [784, 151] width 515 height 52
drag, startPoint x: 975, startPoint y: 211, endPoint x: 1047, endPoint y: 210, distance: 72.7
click at [1047, 210] on div "﻿ ﻿ FIRST AMENDMENT TO ﻿ ﻿ ASSIGNMENT, ASSUMPTION AND ﻿ ﻿ FIRST AMENDMENT TO ﻿ …" at bounding box center [783, 466] width 673 height 1525
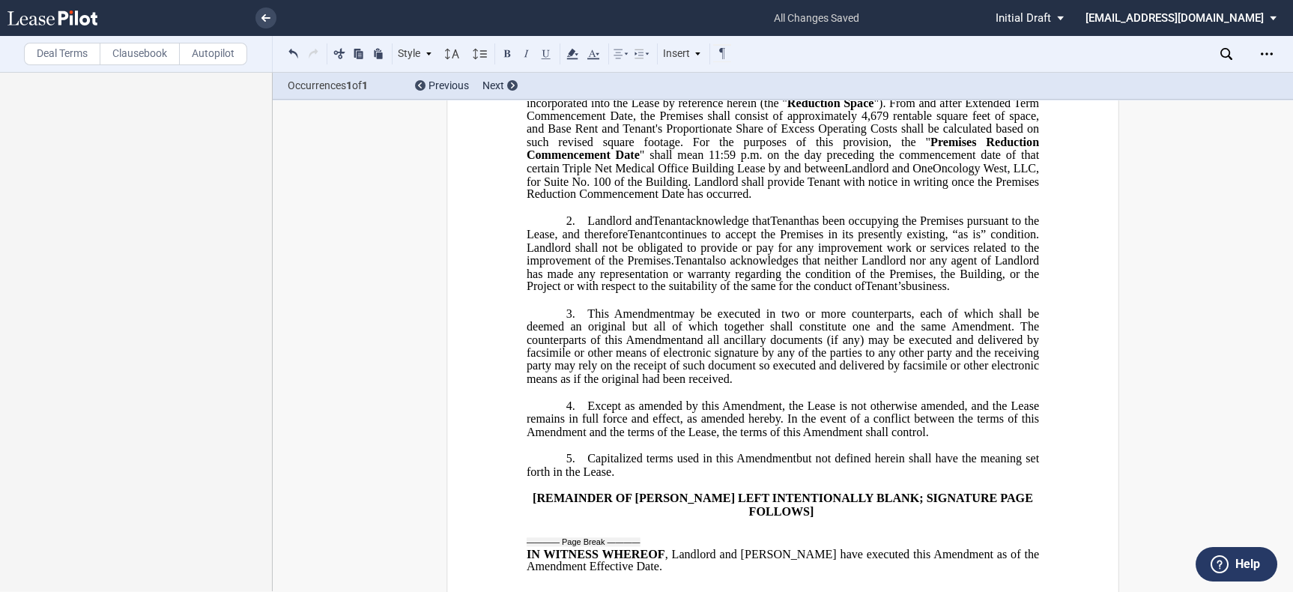
scroll to position [166, 0]
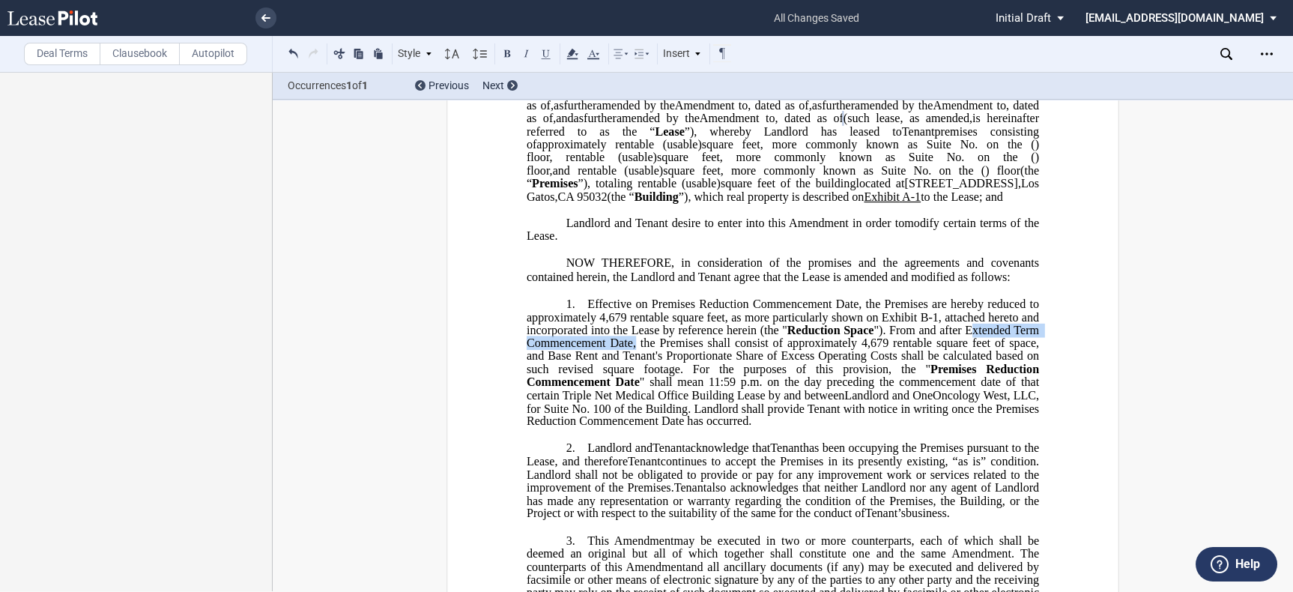
drag, startPoint x: 964, startPoint y: 393, endPoint x: 629, endPoint y: 404, distance: 335.8
click at [629, 375] on span "From and after Extended Term Commencement Date, the Premises shall consist of a…" at bounding box center [784, 349] width 515 height 52
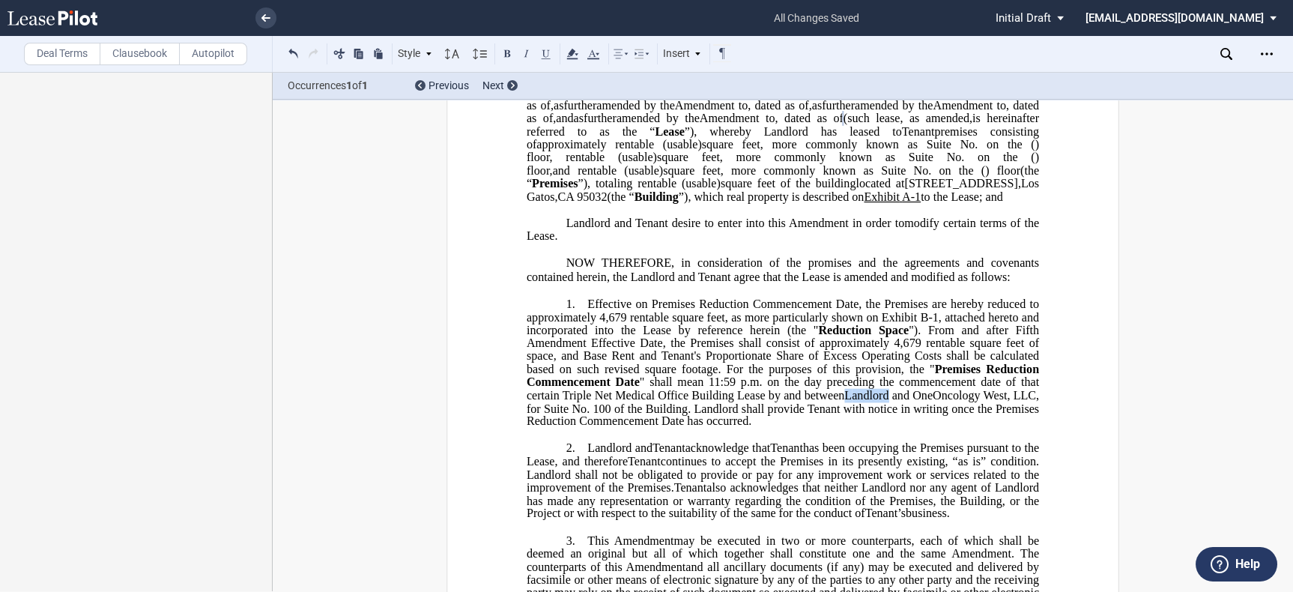
drag, startPoint x: 898, startPoint y: 459, endPoint x: 868, endPoint y: 458, distance: 30.8
click at [852, 402] on span "﻿L" at bounding box center [847, 394] width 7 height 13
drag, startPoint x: 897, startPoint y: 459, endPoint x: 964, endPoint y: 464, distance: 66.8
click at [919, 428] on span "" shall mean 11:59 p.m. on the day preceding the commencement date of that cert…" at bounding box center [784, 401] width 515 height 52
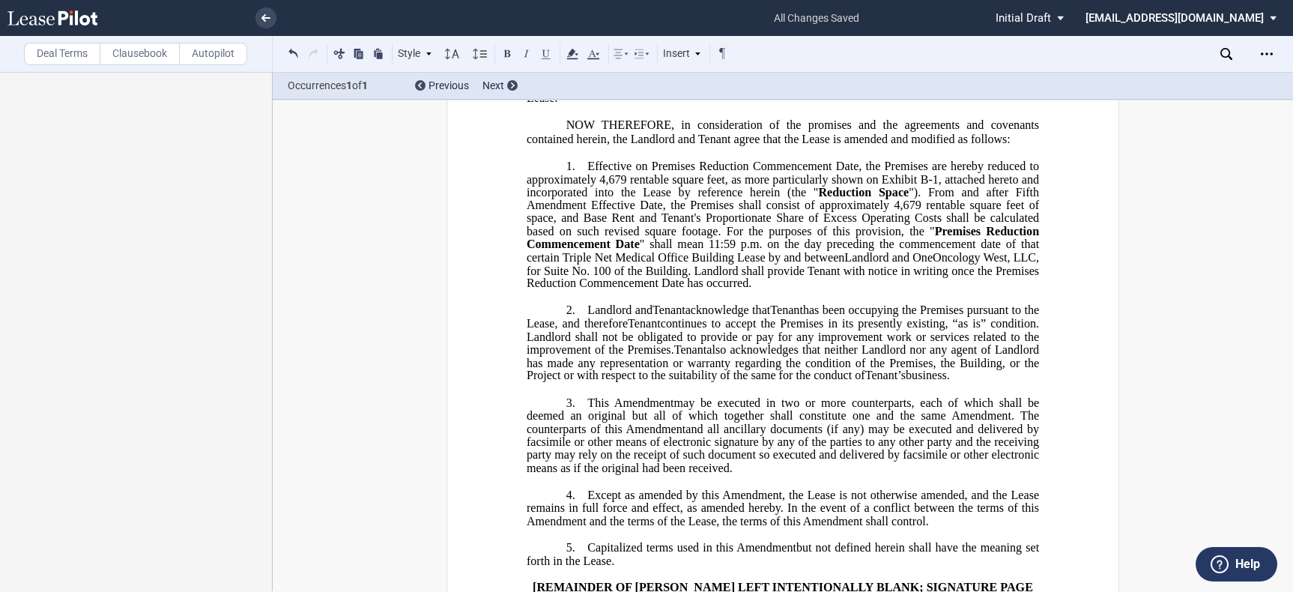
scroll to position [333, 0]
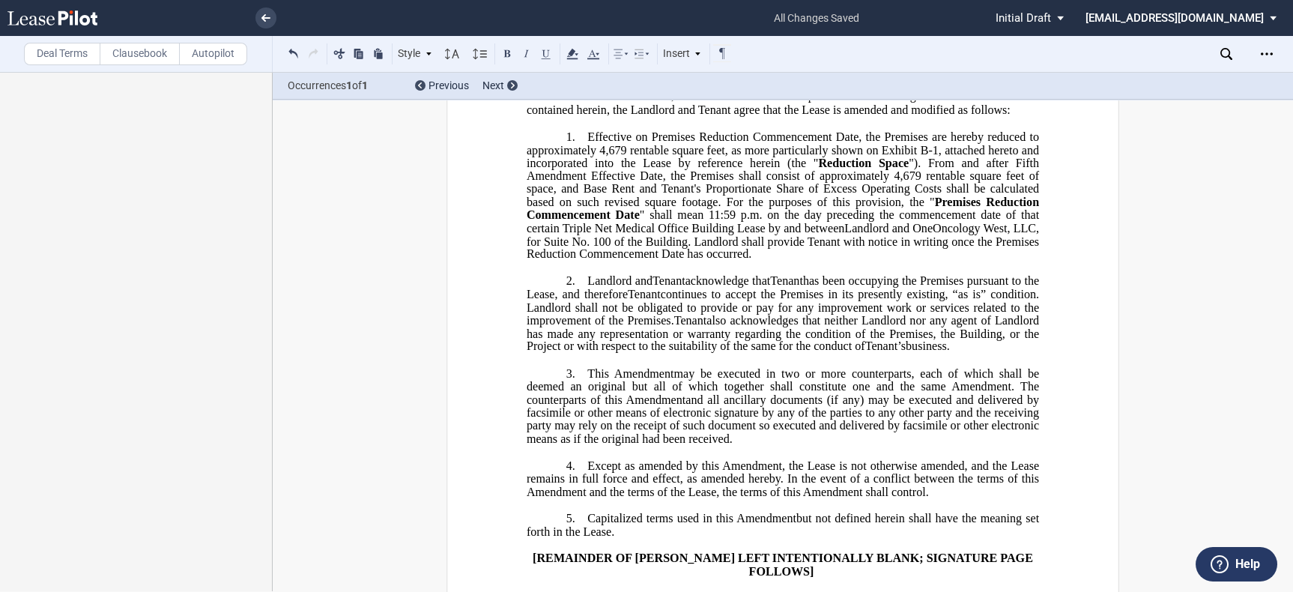
click at [581, 347] on p "2. ﻿ Landlord and Assignee Tenant acknowledge that Assignor Tenant has been occ…" at bounding box center [783, 313] width 512 height 79
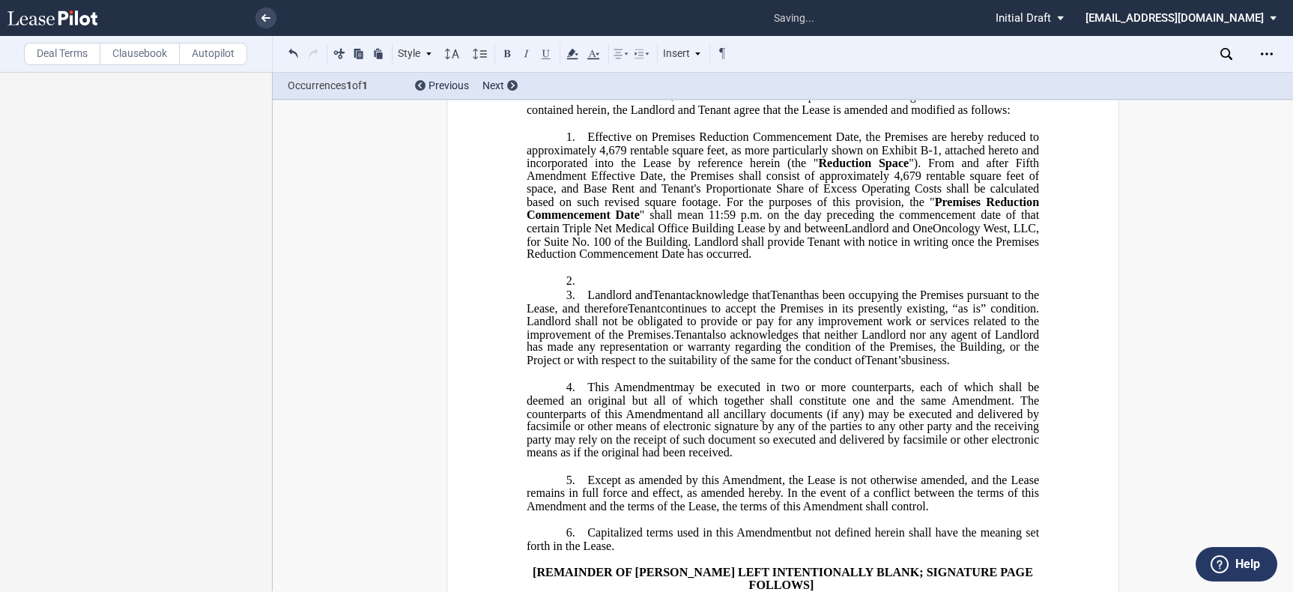
click at [610, 288] on p "2. ﻿" at bounding box center [783, 281] width 512 height 14
click at [601, 288] on p "2. ﻿" at bounding box center [783, 281] width 512 height 14
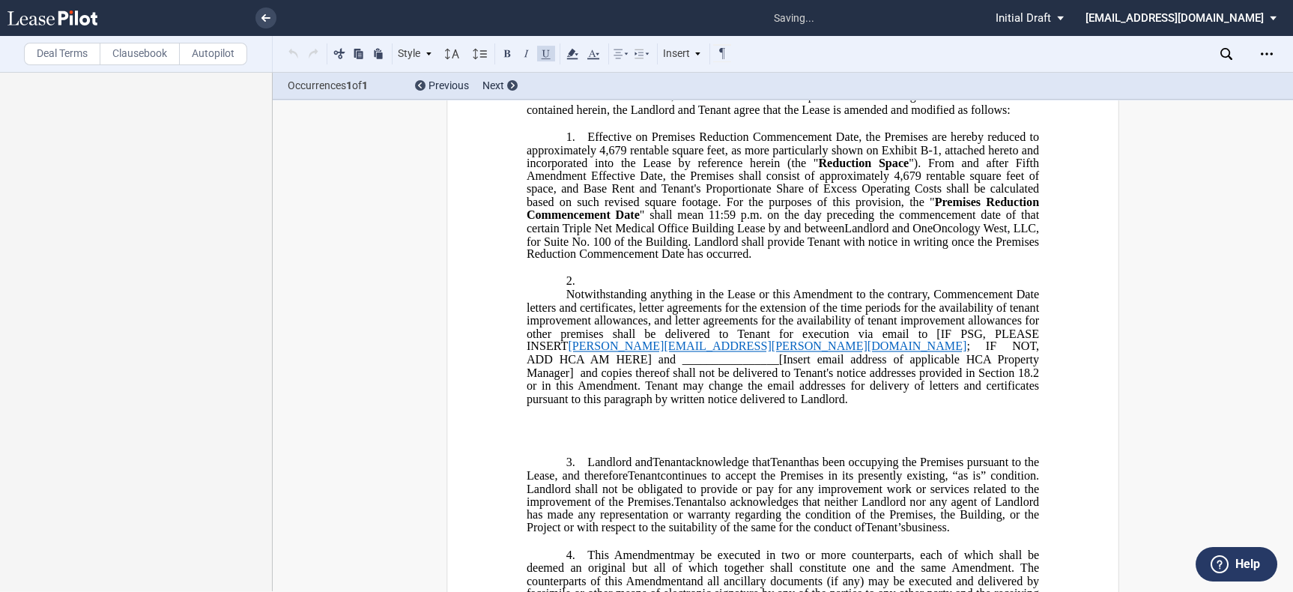
click at [541, 363] on p "Notwithstanding anything in the Lease or this Amendment to the contrary, Commen…" at bounding box center [783, 347] width 512 height 118
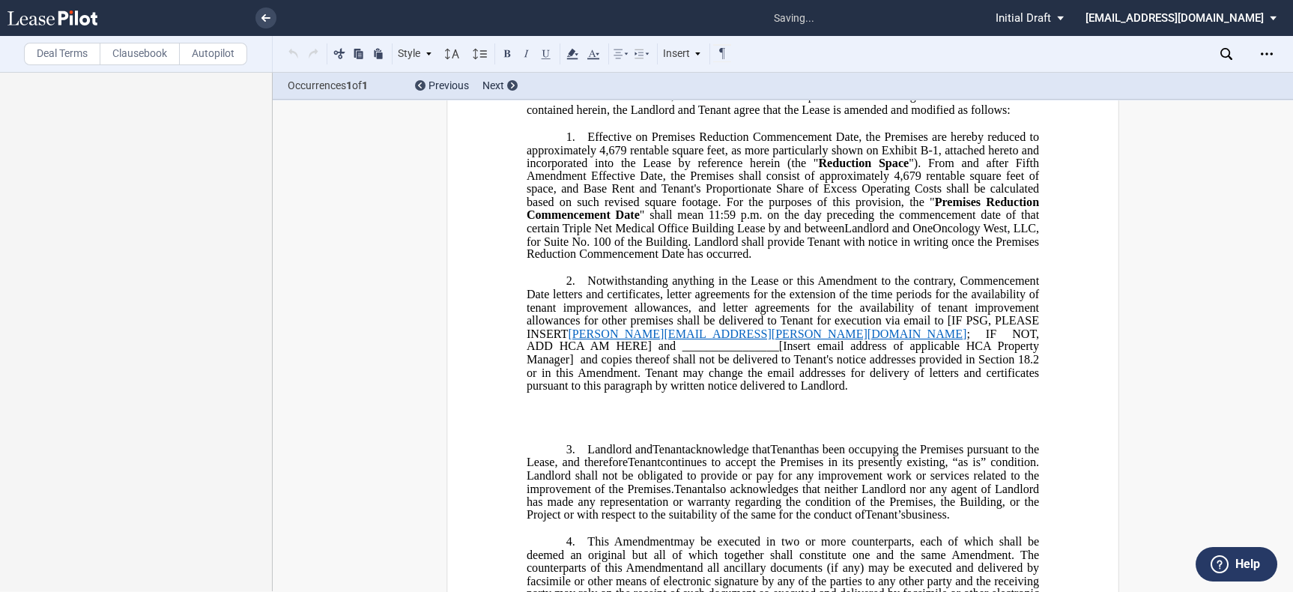
click at [621, 432] on p "﻿" at bounding box center [783, 424] width 512 height 14
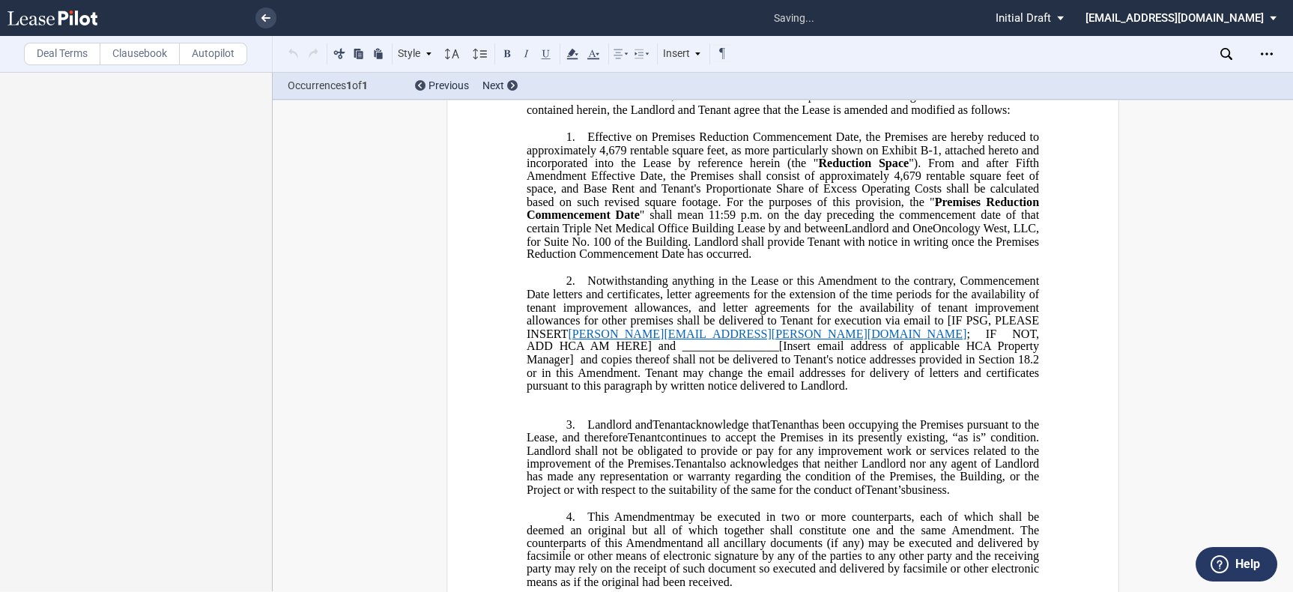
click at [612, 473] on div "!!SET_LEVEL_0!! !!LEASE_LEVEL_1!! 2. ﻿ !!SET_LEVEL_0!! !!LEASE_LEVEL_1!! 2. ﻿ N…" at bounding box center [783, 385] width 512 height 223
click at [609, 407] on p "﻿" at bounding box center [783, 400] width 512 height 14
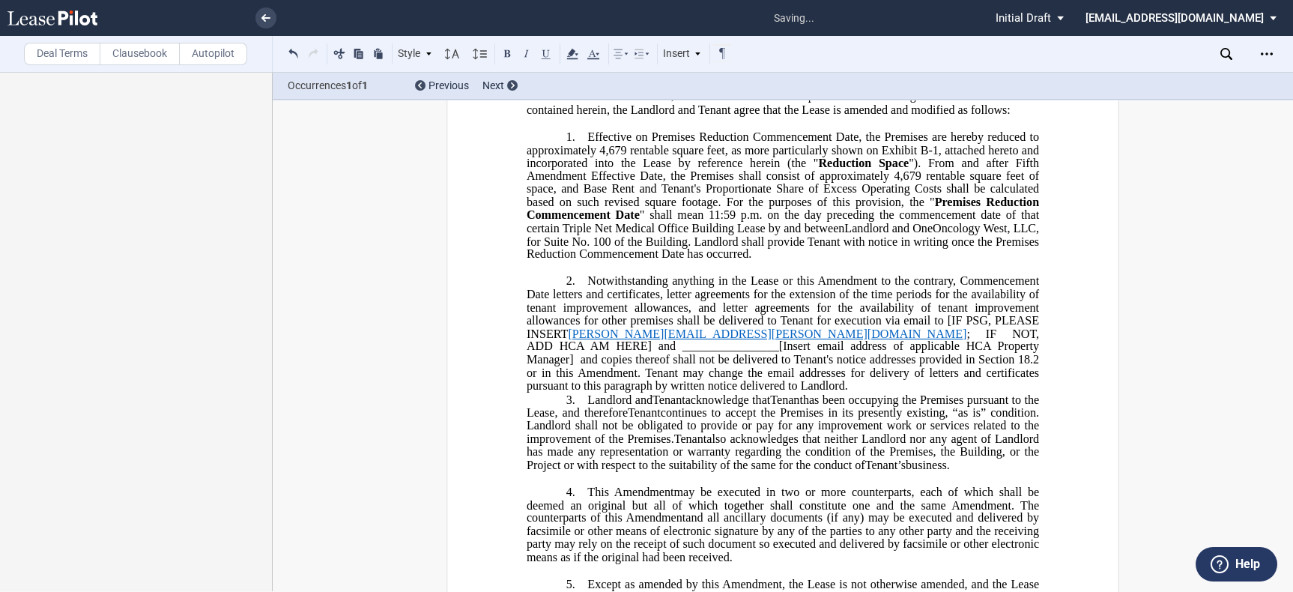
click at [683, 393] on p "2. ﻿ Notwithstanding anything in the Lease or this Amendment to the contrary, C…" at bounding box center [783, 333] width 512 height 118
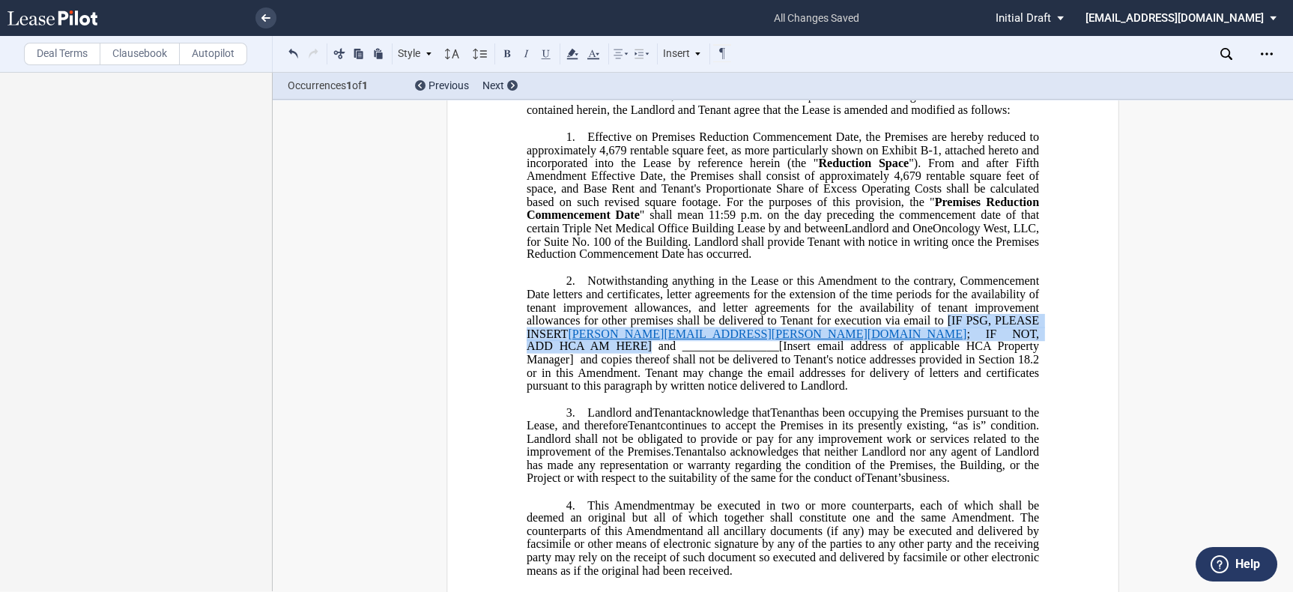
drag, startPoint x: 945, startPoint y: 387, endPoint x: 1011, endPoint y: 397, distance: 66.8
click at [1011, 392] on span "Notwithstanding anything in the Lease or this Amendment to the contrary, Commen…" at bounding box center [784, 333] width 515 height 118
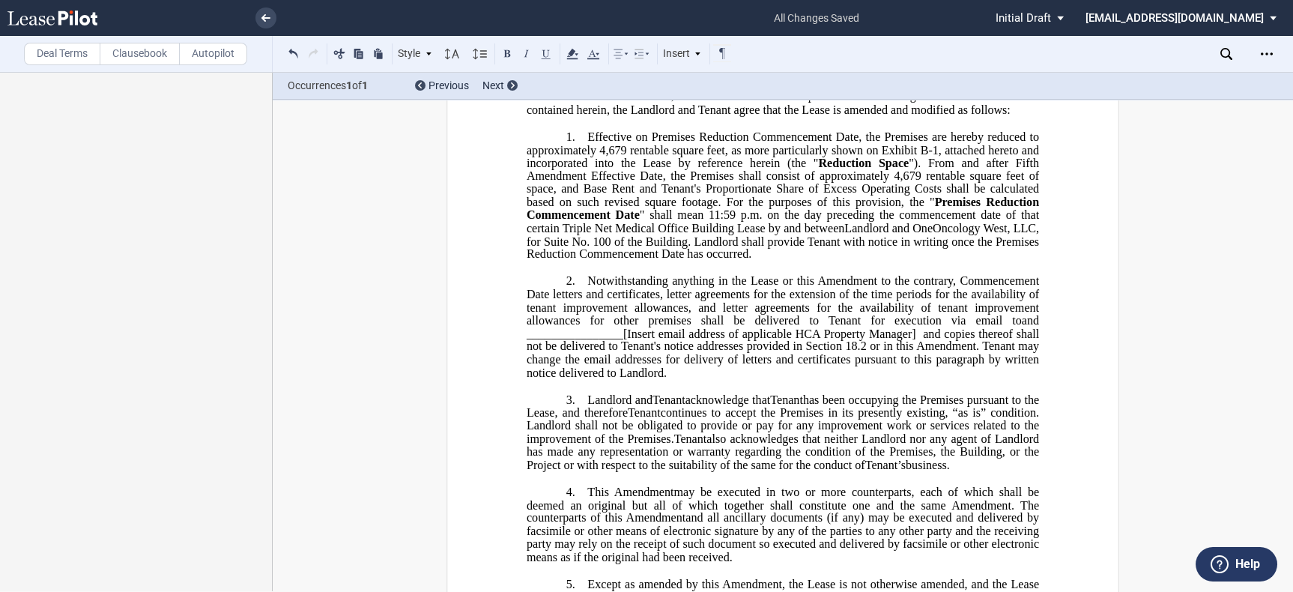
click at [646, 340] on span "and ________________[Insert email address of applicable HCA Property Manager]" at bounding box center [784, 327] width 515 height 26
drag, startPoint x: 1008, startPoint y: 382, endPoint x: 1020, endPoint y: 387, distance: 12.8
click at [1008, 327] on span "availability of tenant improvement allowances for other premises shall be deliv…" at bounding box center [784, 313] width 515 height 26
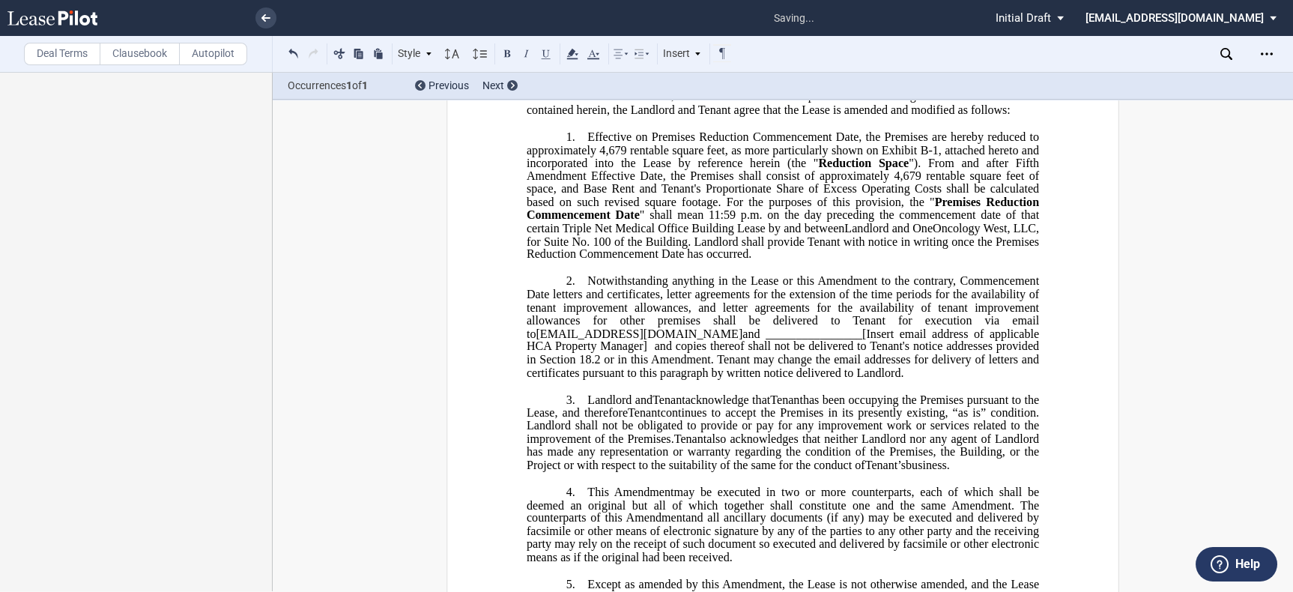
click at [719, 353] on span "and ________________[Insert email address of applicable HCA Property Manager]" at bounding box center [784, 340] width 515 height 26
click at [840, 378] on span "and copies thereof shall not be delivered to Tenant's notice addresses provided…" at bounding box center [784, 358] width 515 height 39
drag, startPoint x: 835, startPoint y: 398, endPoint x: 624, endPoint y: 411, distance: 211.7
click at [624, 379] on span "Notwithstanding anything in the Lease or this Amendment to the contrary, Commen…" at bounding box center [784, 326] width 515 height 105
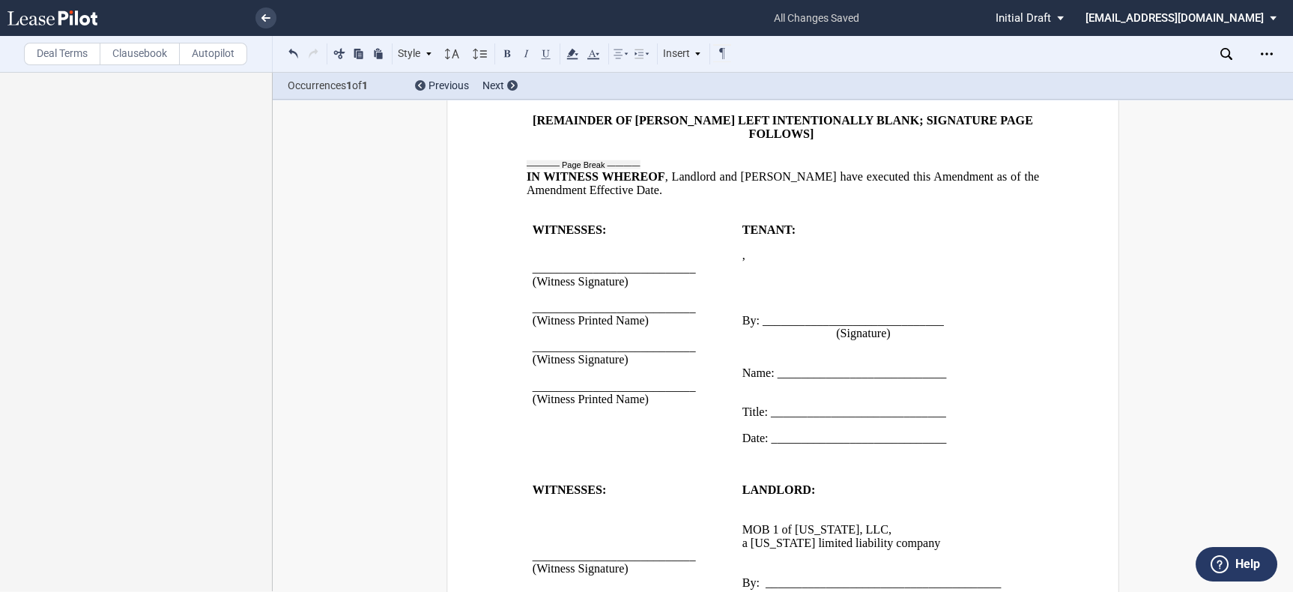
scroll to position [999, 0]
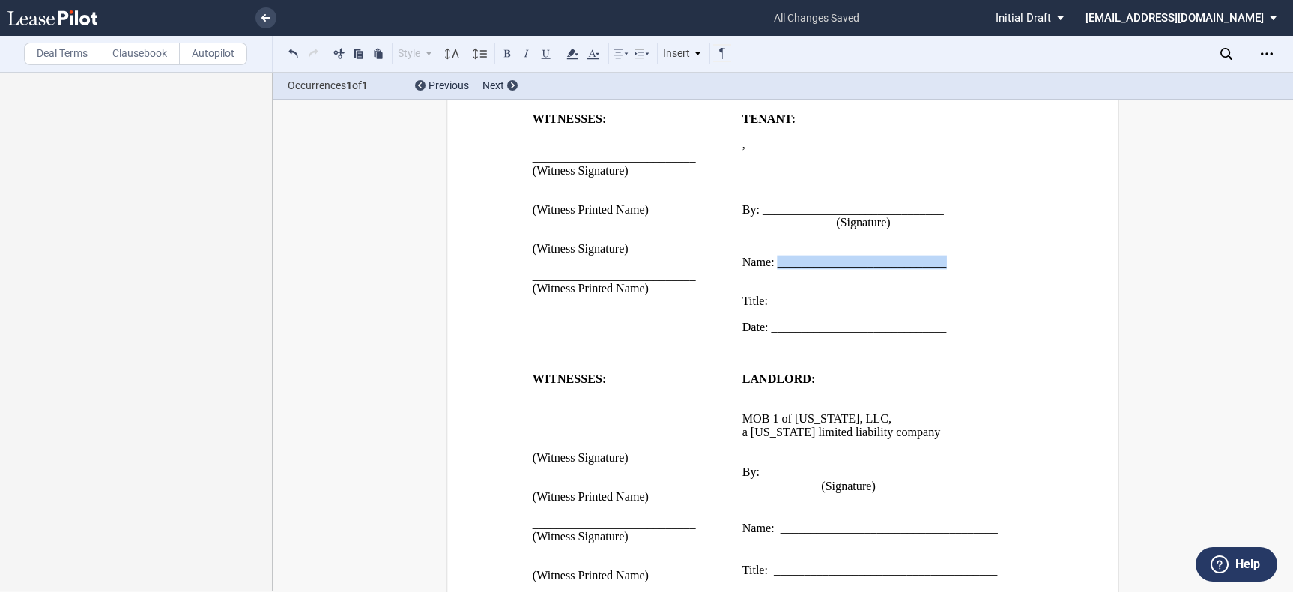
drag, startPoint x: 775, startPoint y: 315, endPoint x: 948, endPoint y: 313, distance: 172.3
click at [948, 268] on p "Name: ____________________________" at bounding box center [876, 261] width 269 height 13
click at [800, 255] on p "﻿" at bounding box center [876, 249] width 269 height 13
drag, startPoint x: 781, startPoint y: 312, endPoint x: 818, endPoint y: 306, distance: 37.8
click at [818, 306] on div "﻿ ﻿ Name: ____________________________ ﻿ ﻿ Title: _____________________________" at bounding box center [876, 269] width 269 height 79
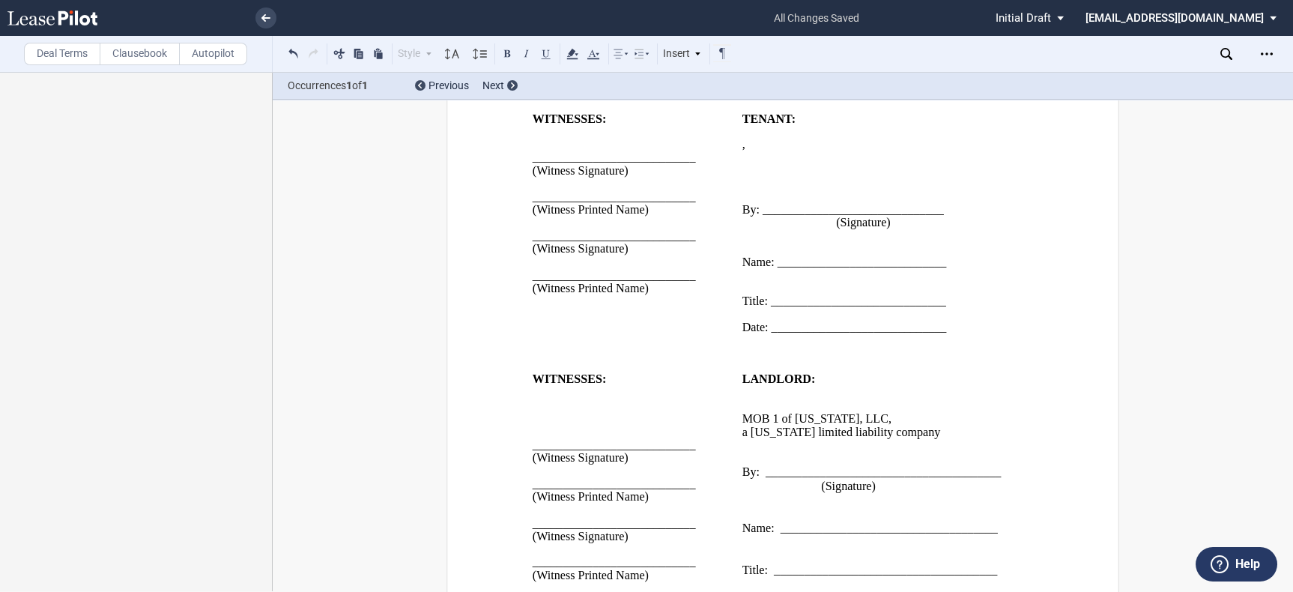
click at [774, 268] on span "Name: ____________________________" at bounding box center [844, 261] width 205 height 13
drag, startPoint x: 774, startPoint y: 309, endPoint x: 875, endPoint y: 312, distance: 101.2
click at [875, 268] on span "Name: ____________________________" at bounding box center [844, 261] width 205 height 13
drag, startPoint x: 770, startPoint y: 313, endPoint x: 847, endPoint y: 312, distance: 77.2
click at [847, 268] on p "Name: [PERSON_NAME]" at bounding box center [876, 261] width 269 height 13
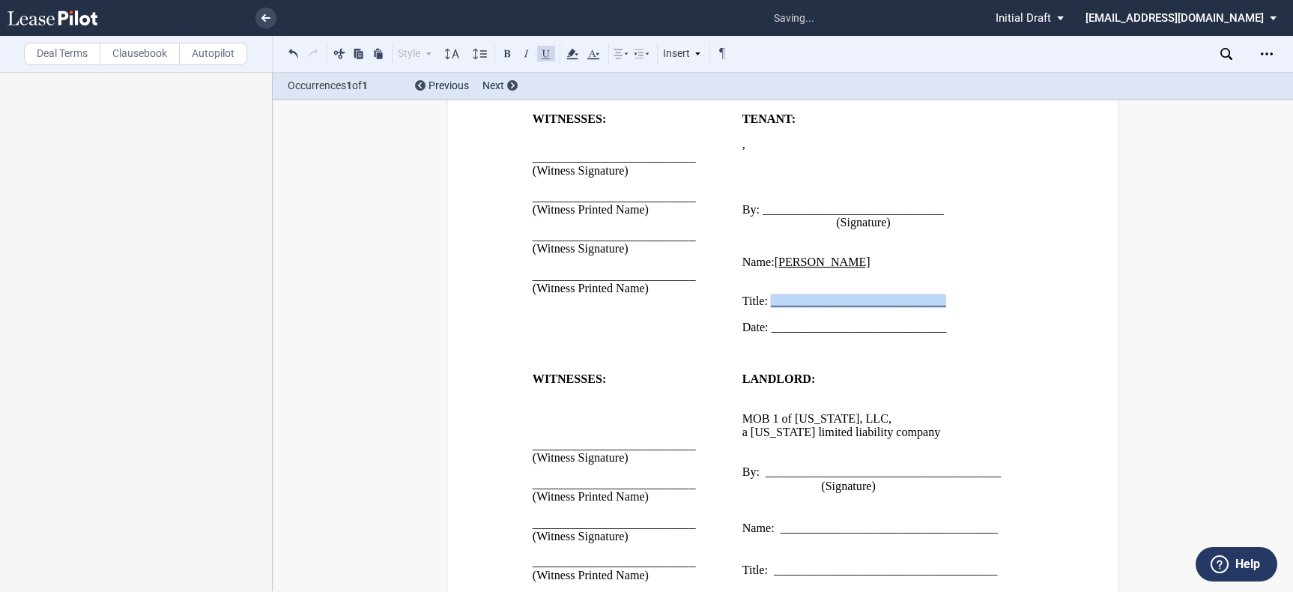
drag, startPoint x: 768, startPoint y: 354, endPoint x: 961, endPoint y: 354, distance: 193.3
click at [961, 308] on p "Title: _____________________________" at bounding box center [876, 301] width 269 height 13
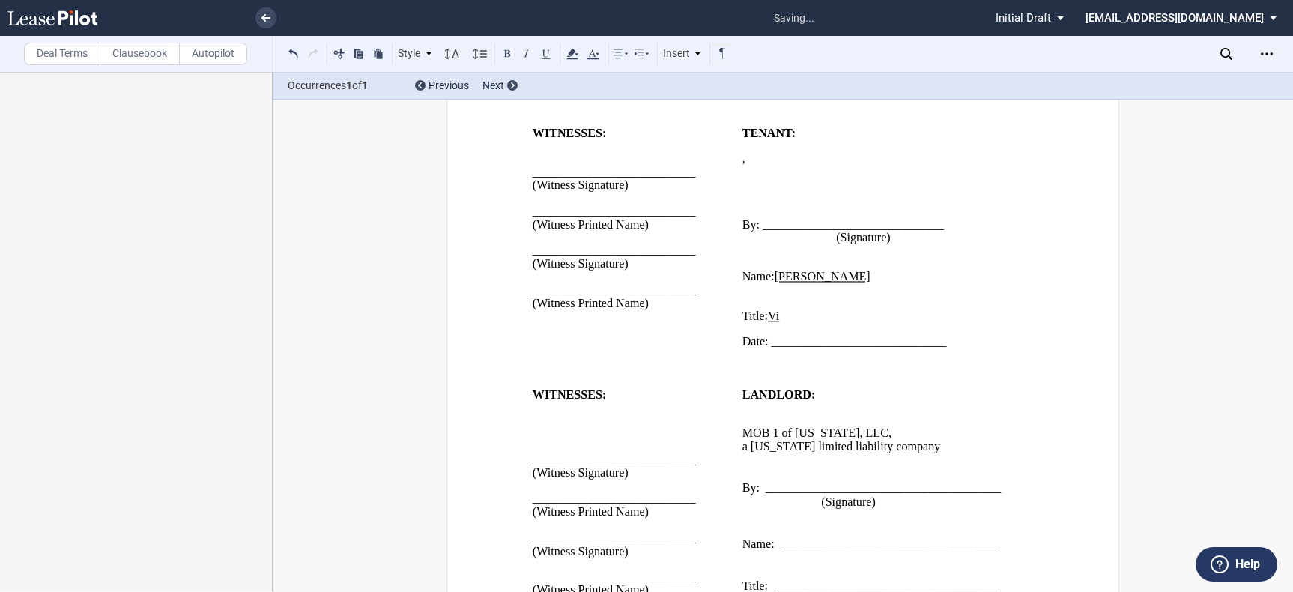
scroll to position [1038, 0]
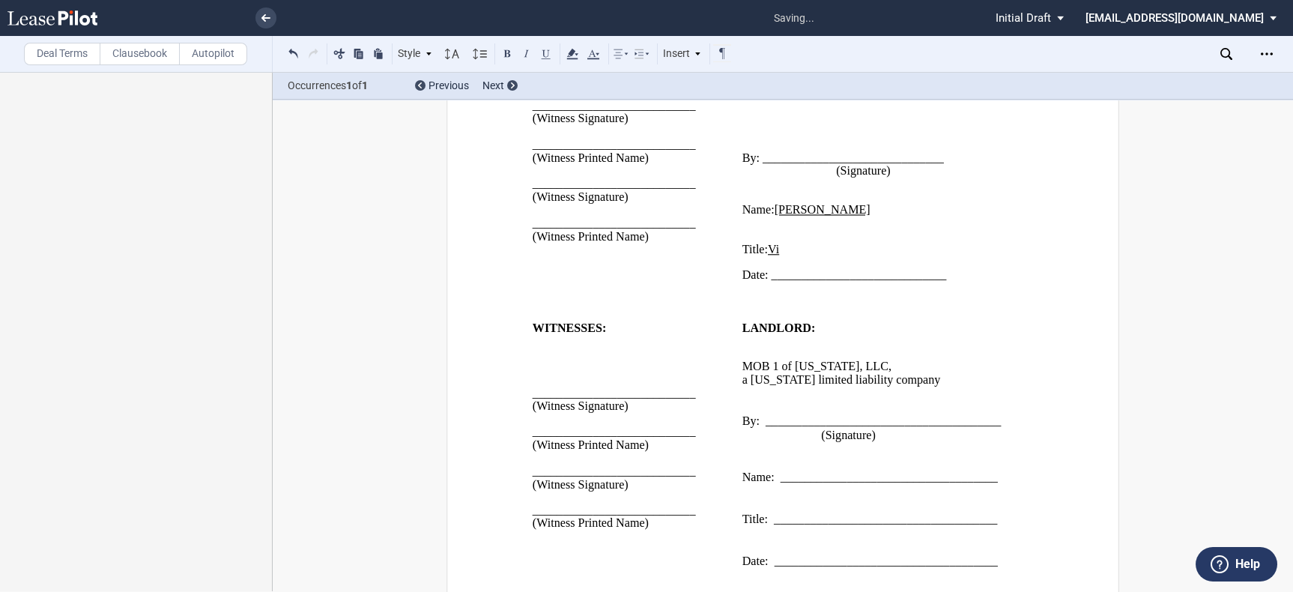
click at [788, 255] on p "Title: Vi" at bounding box center [876, 249] width 269 height 13
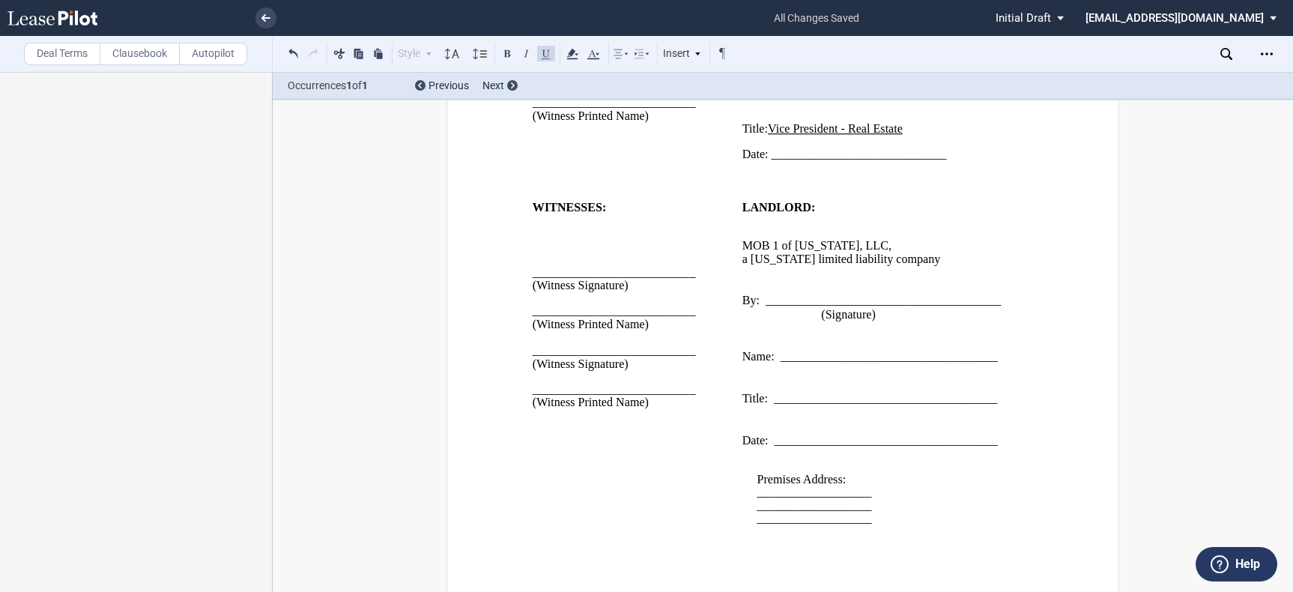
scroll to position [1222, 0]
drag, startPoint x: 847, startPoint y: 515, endPoint x: 746, endPoint y: 491, distance: 103.8
click at [746, 491] on div "Premises Address: ___________________ ___________________ ___________________" at bounding box center [876, 486] width 269 height 79
click at [833, 533] on p "﻿" at bounding box center [876, 531] width 269 height 13
drag, startPoint x: 863, startPoint y: 518, endPoint x: 837, endPoint y: 512, distance: 26.9
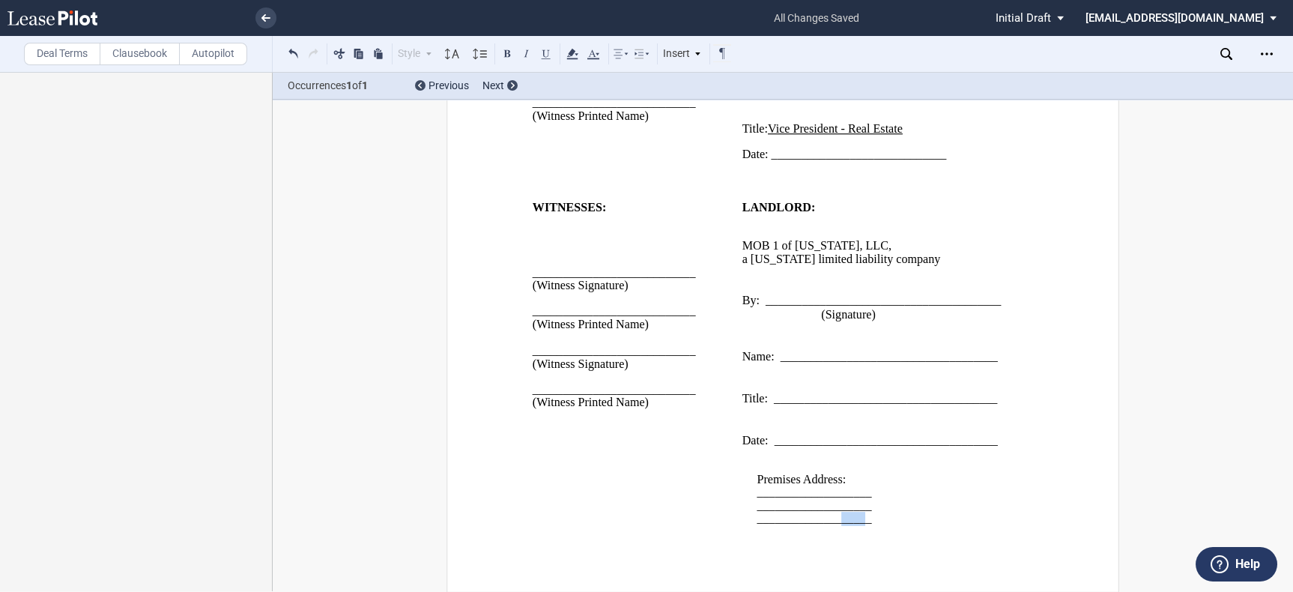
click at [837, 512] on span "___________________" at bounding box center [814, 518] width 115 height 13
drag, startPoint x: 862, startPoint y: 515, endPoint x: 750, endPoint y: 489, distance: 114.7
click at [750, 489] on div "Premises Address: ___________________ ___________________ ___________________" at bounding box center [876, 486] width 269 height 79
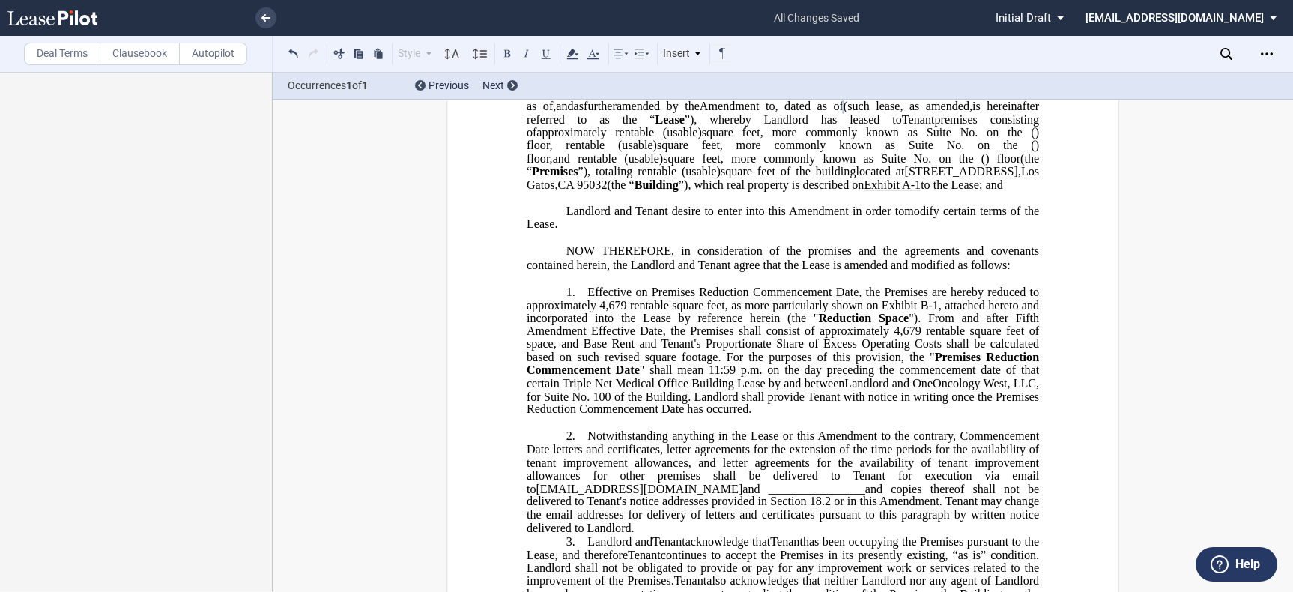
scroll to position [197, 0]
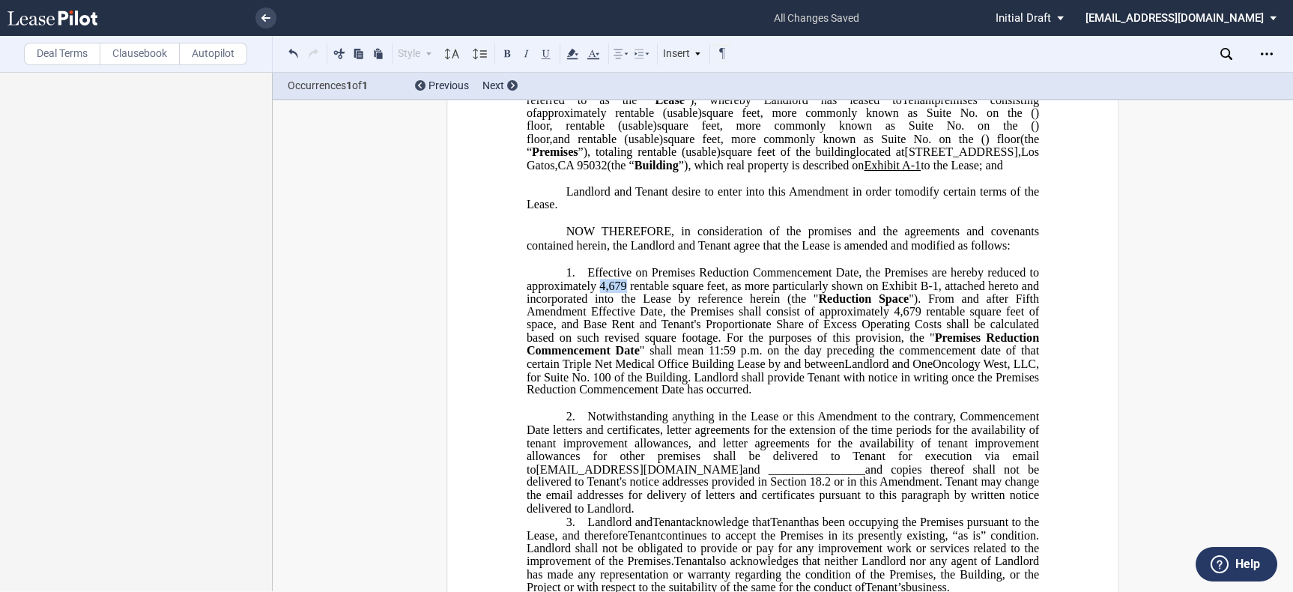
drag, startPoint x: 596, startPoint y: 354, endPoint x: 623, endPoint y: 353, distance: 27.0
click at [623, 304] on span "Effective on Premises Reduction Commencement Date, the Premises are hereby redu…" at bounding box center [784, 284] width 515 height 39
drag, startPoint x: 891, startPoint y: 378, endPoint x: 916, endPoint y: 376, distance: 24.8
click at [916, 344] on span "From and after Fifth Amendment Effective Date, the Premises shall consist of ap…" at bounding box center [784, 317] width 515 height 52
click at [669, 304] on span "Effective on Premises Reduction Commencement Date, the Premises are hereby redu…" at bounding box center [784, 284] width 515 height 39
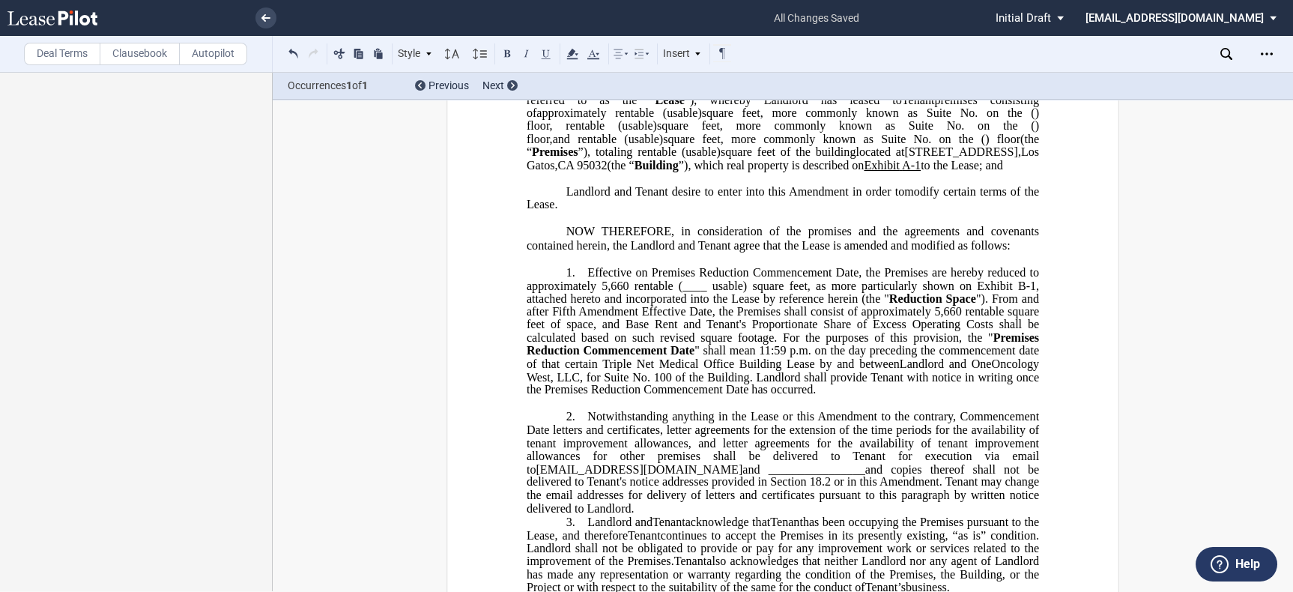
click at [1005, 344] on span "From and after Fifth Amendment Effective Date, the Premises shall consist of ap…" at bounding box center [784, 317] width 515 height 52
drag, startPoint x: 808, startPoint y: 447, endPoint x: 787, endPoint y: 440, distance: 22.0
click at [808, 396] on span "" shall mean 11:59 p.m. on the day preceding the commencement date of that cert…" at bounding box center [784, 370] width 515 height 52
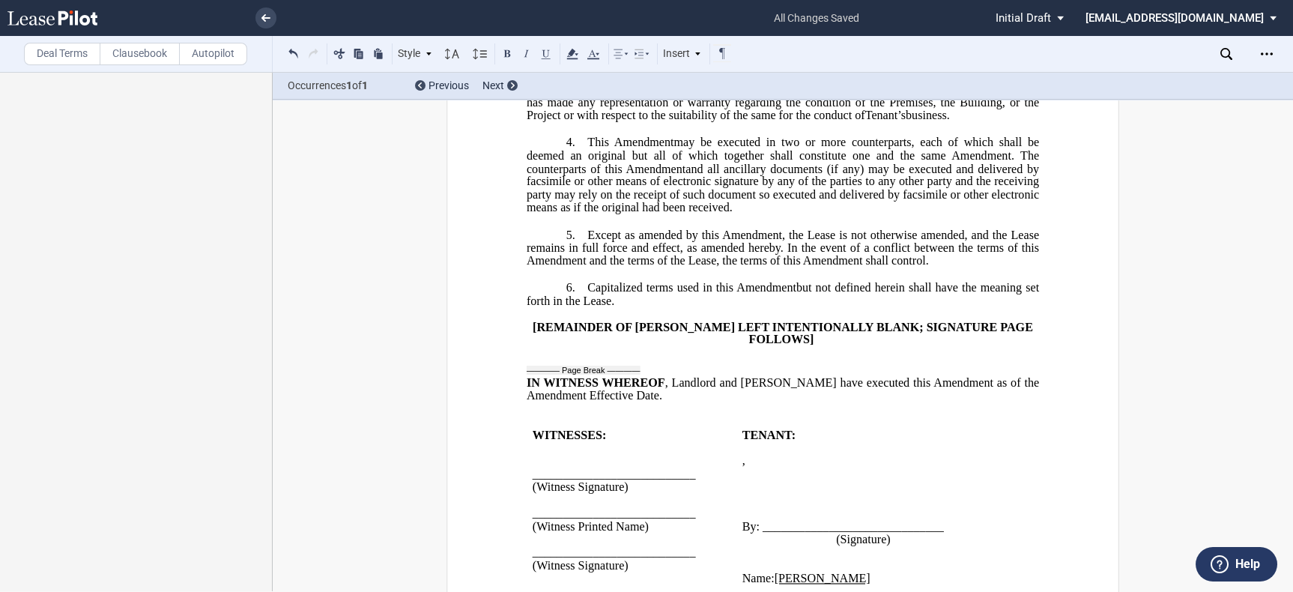
scroll to position [499, 0]
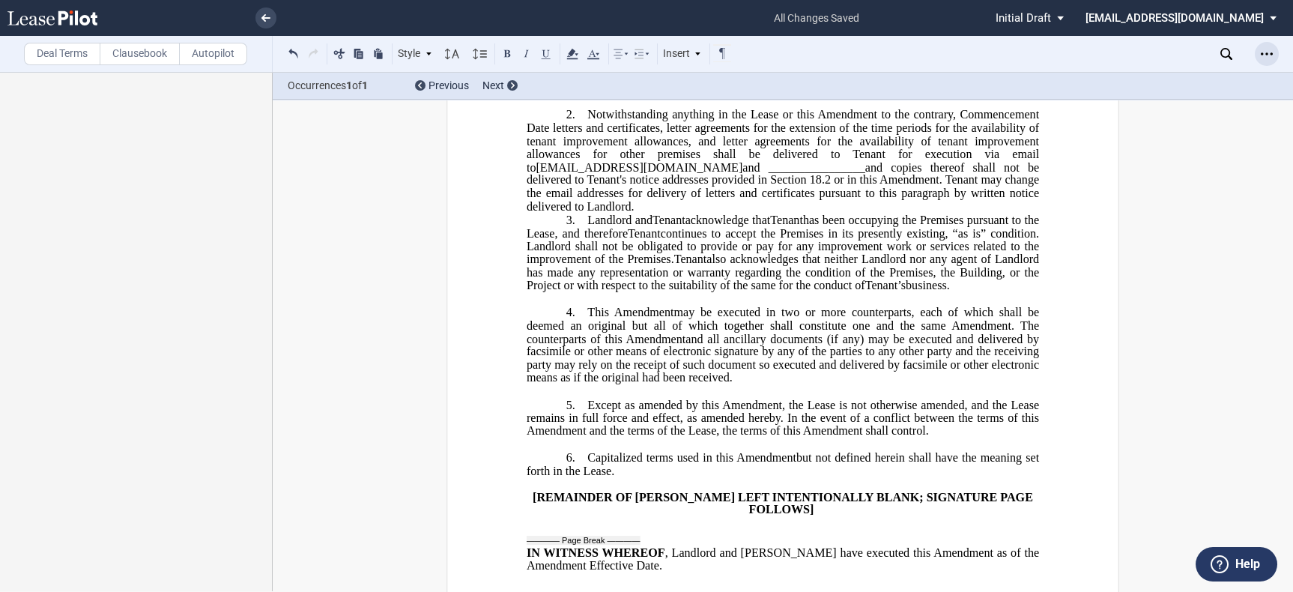
click at [1271, 56] on icon "Open Lease options menu" at bounding box center [1267, 54] width 12 height 12
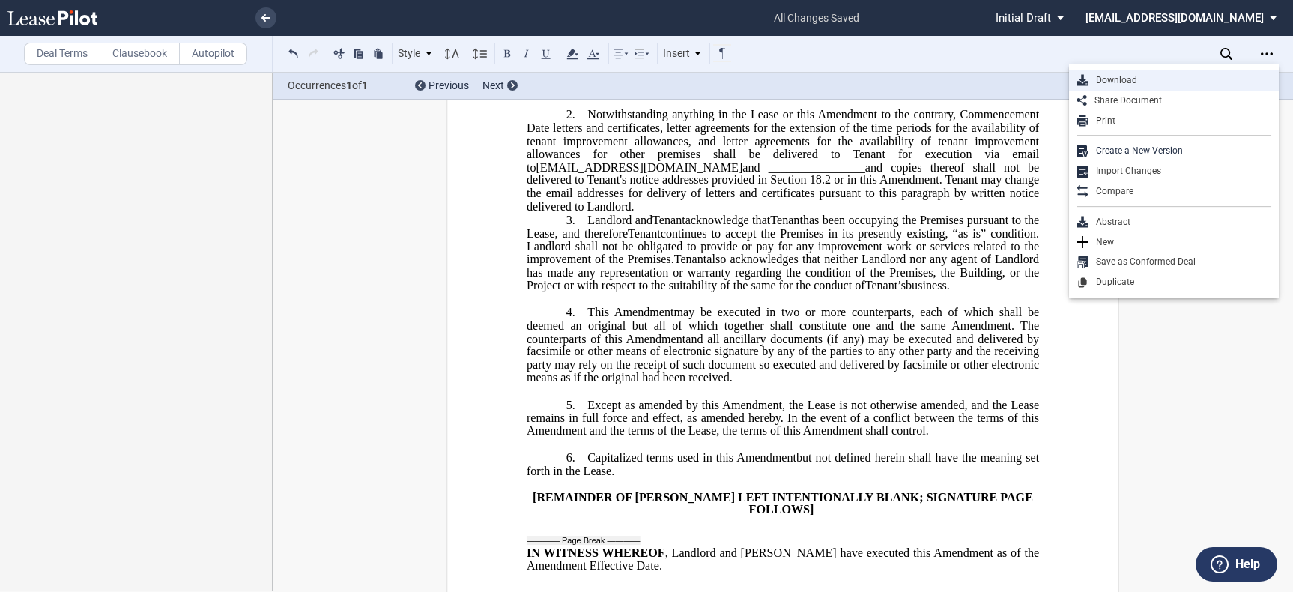
click at [1189, 79] on div "Download" at bounding box center [1180, 80] width 183 height 13
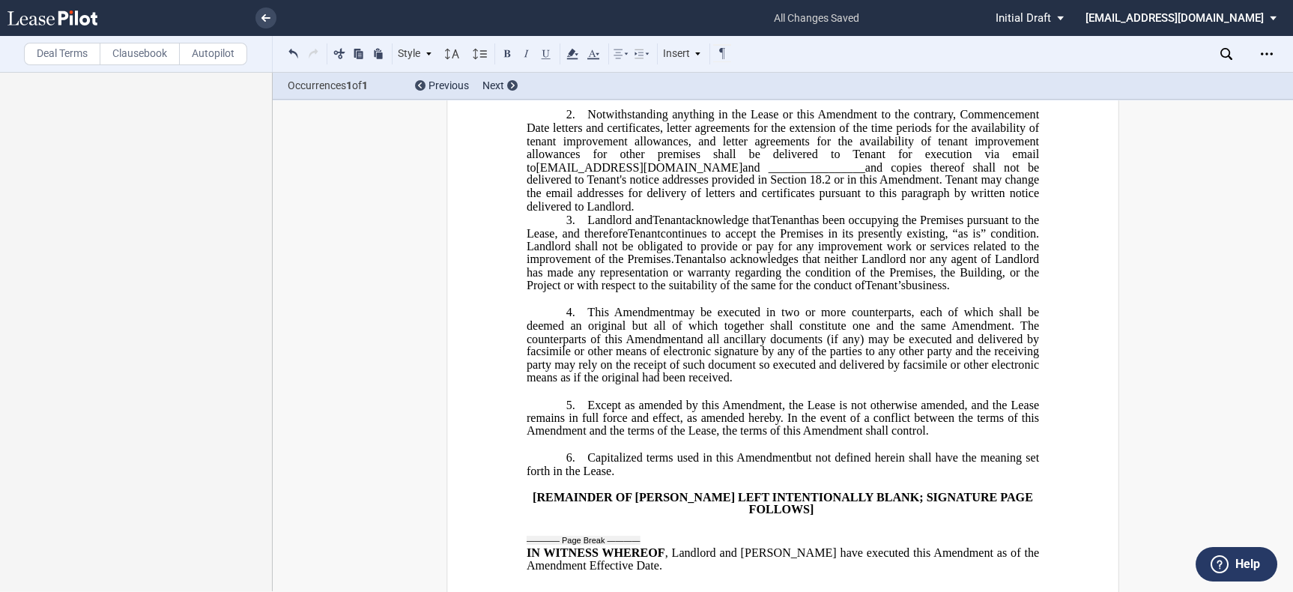
click at [78, 57] on label "Deal Terms" at bounding box center [62, 54] width 76 height 22
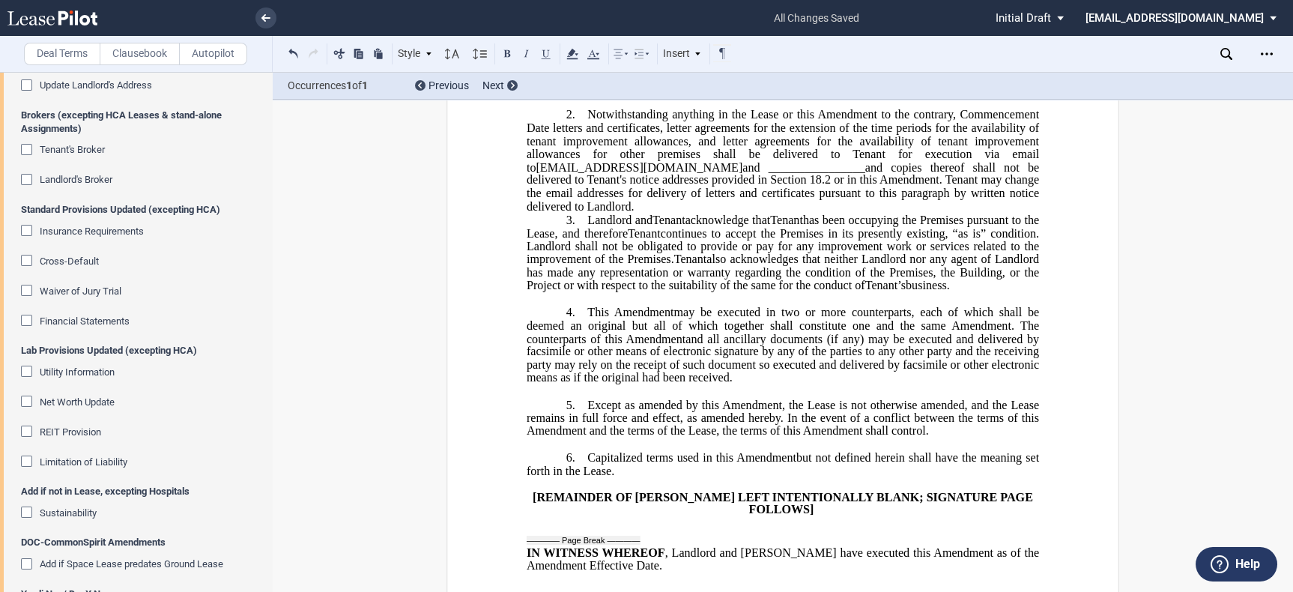
scroll to position [2293, 0]
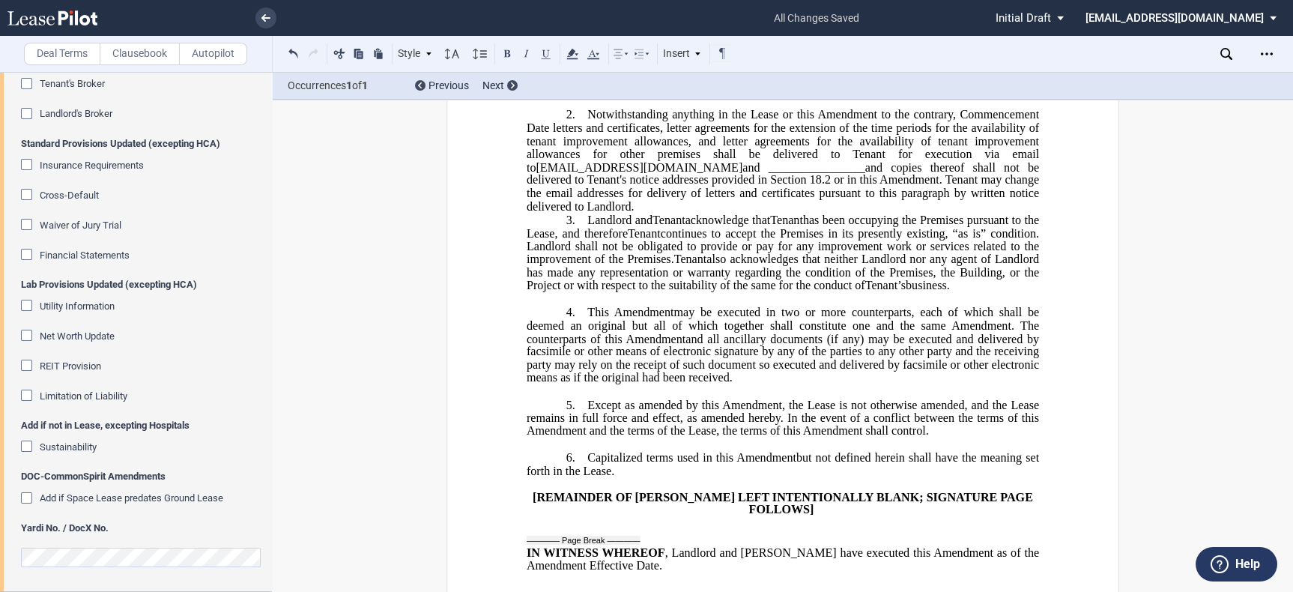
click at [1259, 42] on div "Download Share Document Print Create a New Version Import Changes Compare Abstr…" at bounding box center [1267, 54] width 24 height 24
click at [1259, 51] on div "Open Lease options menu" at bounding box center [1267, 54] width 24 height 24
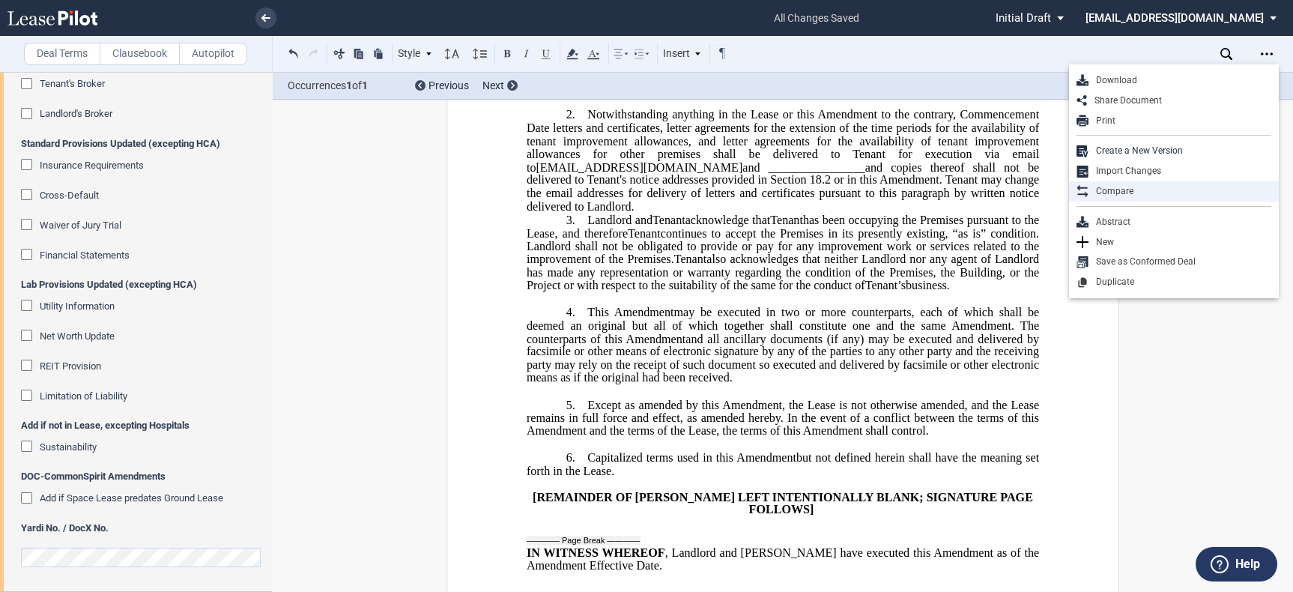
click at [1129, 190] on div "Compare" at bounding box center [1180, 191] width 183 height 13
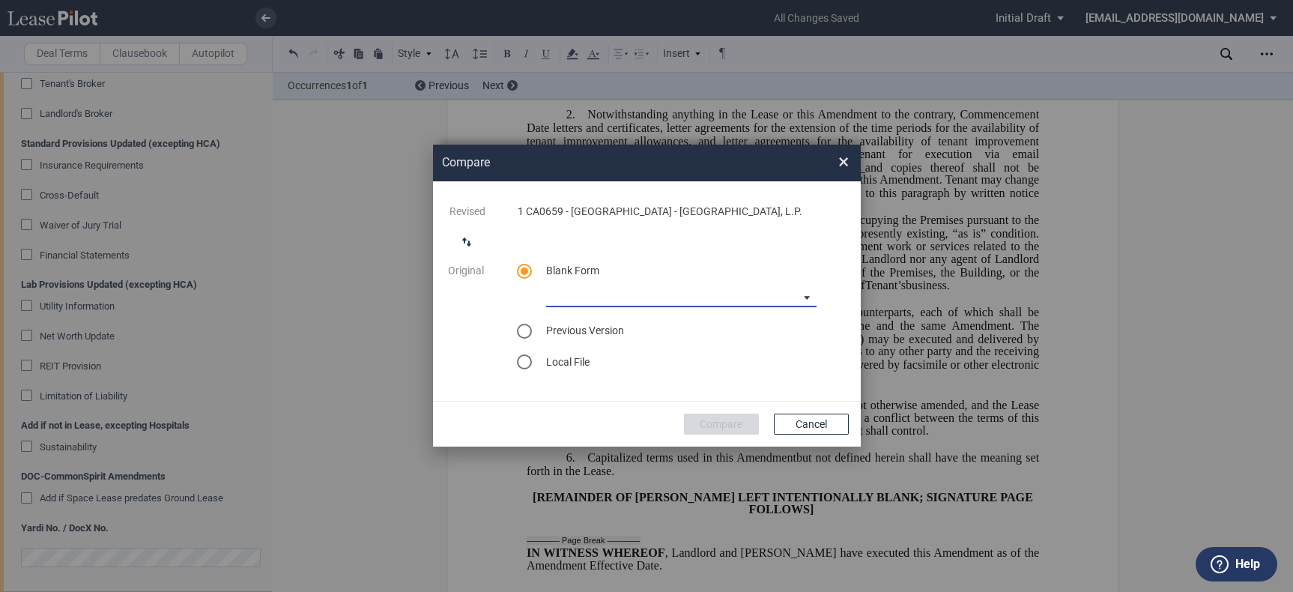
click at [677, 290] on md-select "Medical Office Amendment Blank Form Medical Office Assignment Blank Form" at bounding box center [681, 296] width 270 height 22
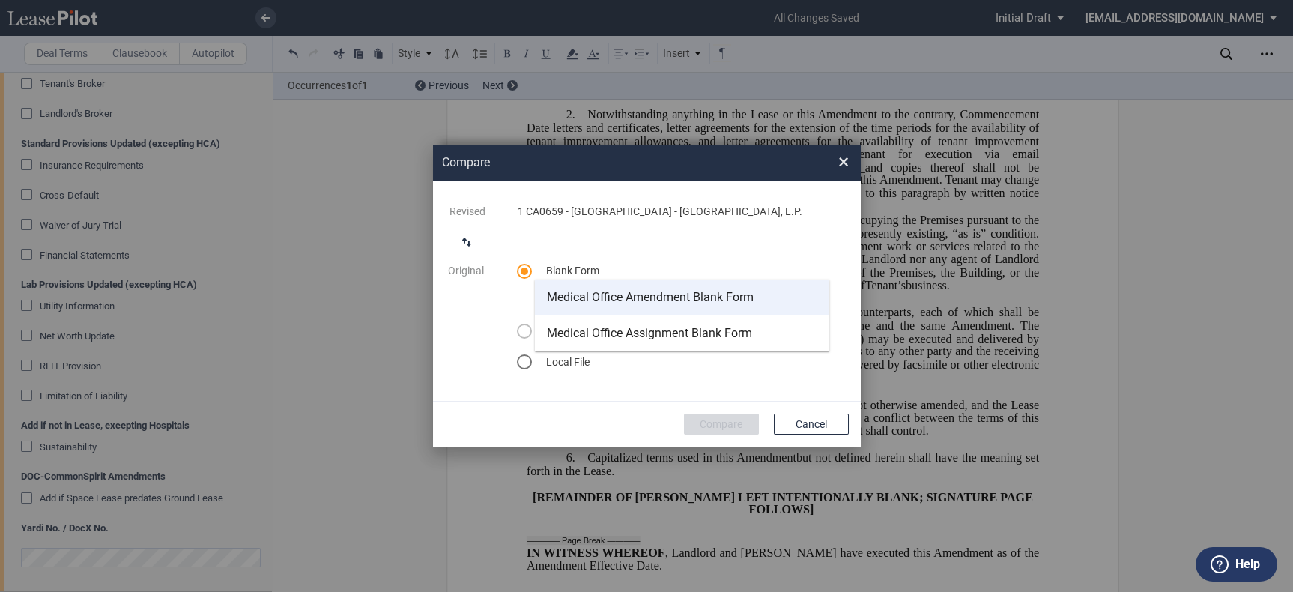
click at [703, 305] on div "Medical Office Amendment Blank Form" at bounding box center [650, 297] width 207 height 16
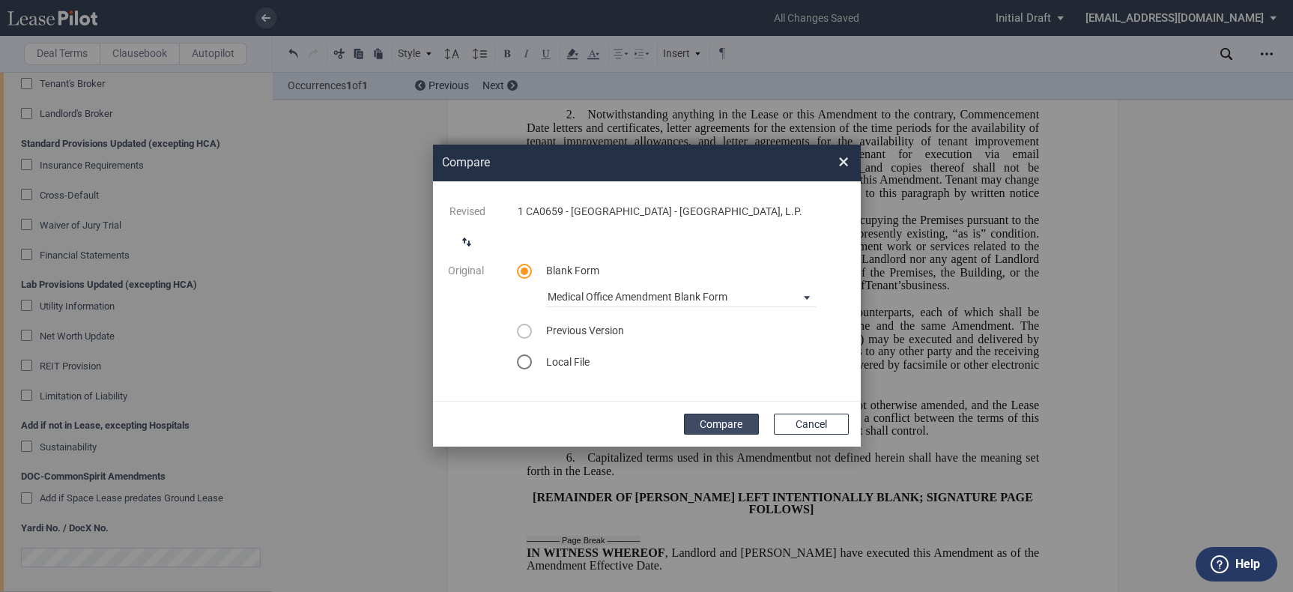
click at [733, 424] on button "Compare" at bounding box center [721, 424] width 75 height 21
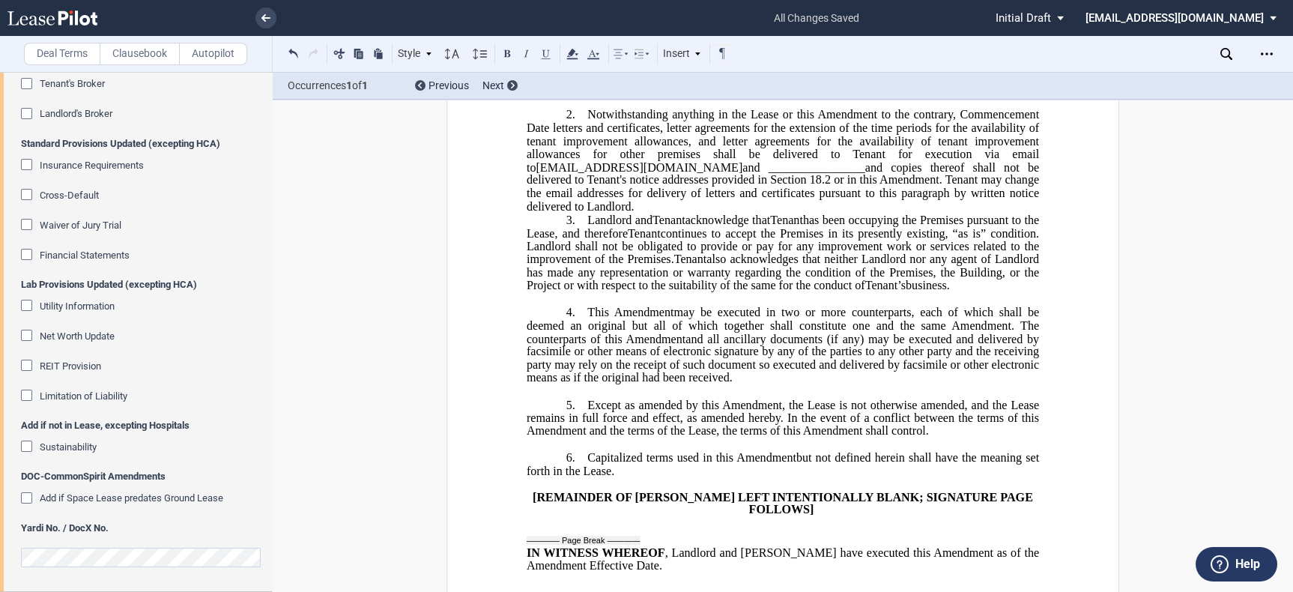
click at [677, 213] on span "and copies thereof shall not be delivered to Tenant's notice addresses provided…" at bounding box center [784, 186] width 515 height 52
click at [581, 478] on p "6. ﻿ Capitalized terms used in this ﻿ ﻿ First Amendment Assignment but not defi…" at bounding box center [783, 464] width 512 height 27
